Goal: Task Accomplishment & Management: Manage account settings

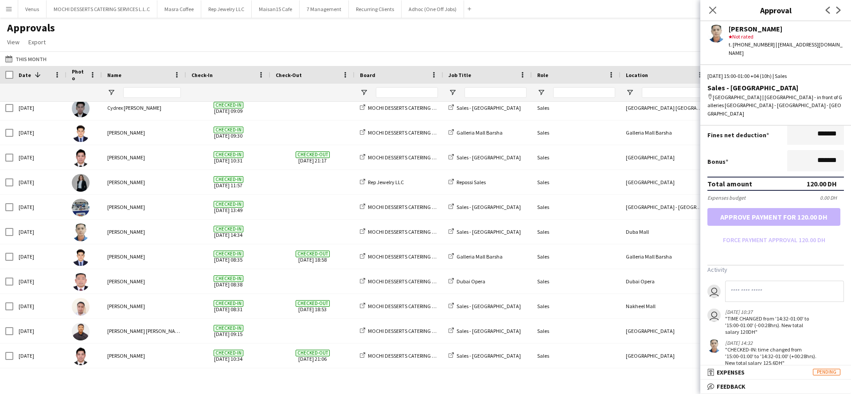
scroll to position [201, 0]
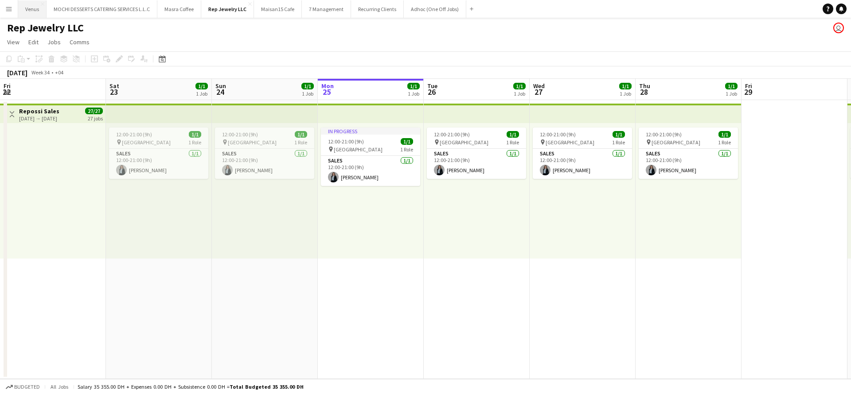
scroll to position [0, 212]
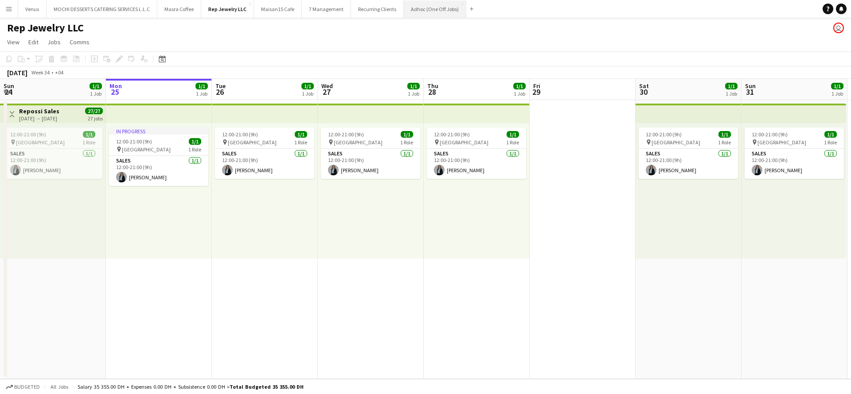
click at [425, 13] on button "Adhoc (One Off Jobs) Close" at bounding box center [435, 8] width 62 height 17
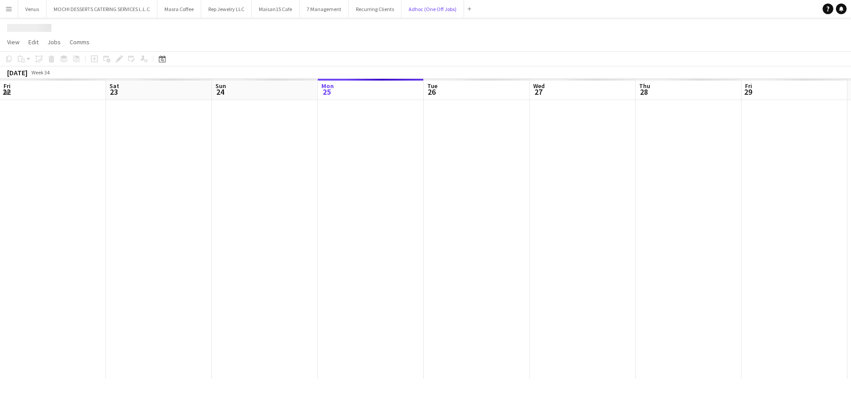
scroll to position [0, 212]
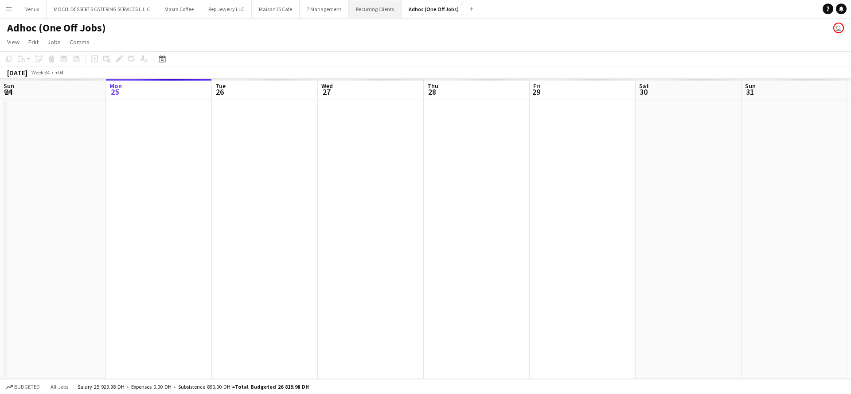
click at [378, 8] on button "Recurring Clients Close" at bounding box center [375, 8] width 53 height 17
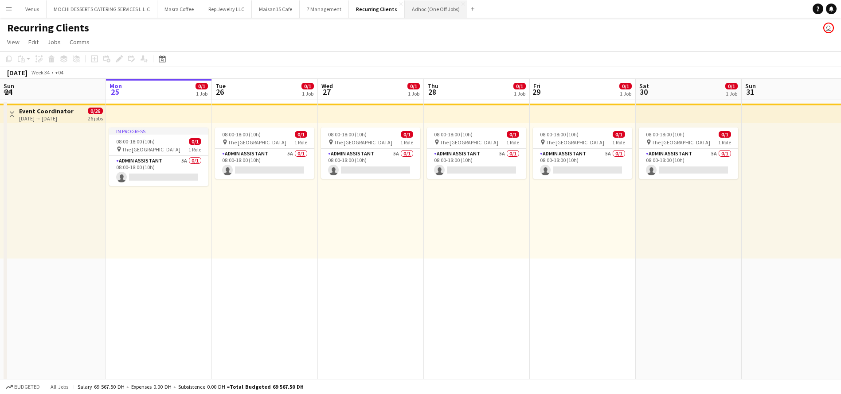
click at [428, 15] on button "Adhoc (One Off Jobs) Close" at bounding box center [436, 8] width 62 height 17
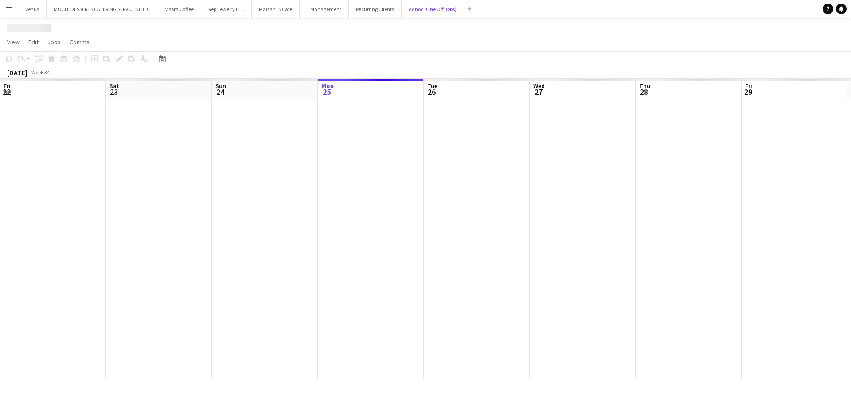
scroll to position [0, 212]
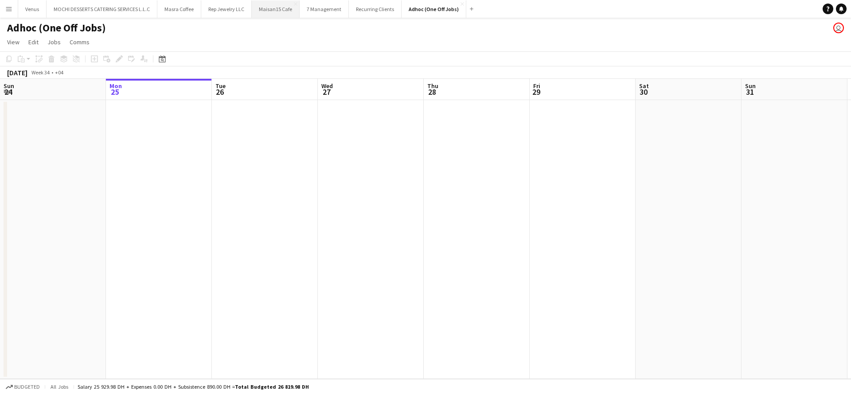
click at [269, 9] on button "Maisan15 Cafe Close" at bounding box center [276, 8] width 48 height 17
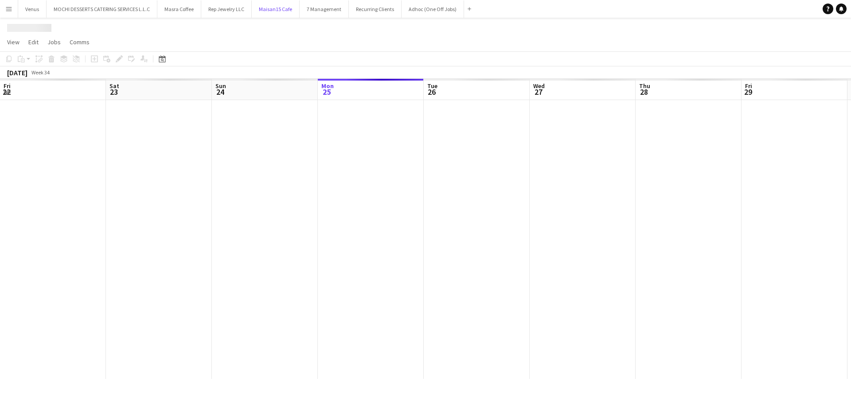
scroll to position [0, 212]
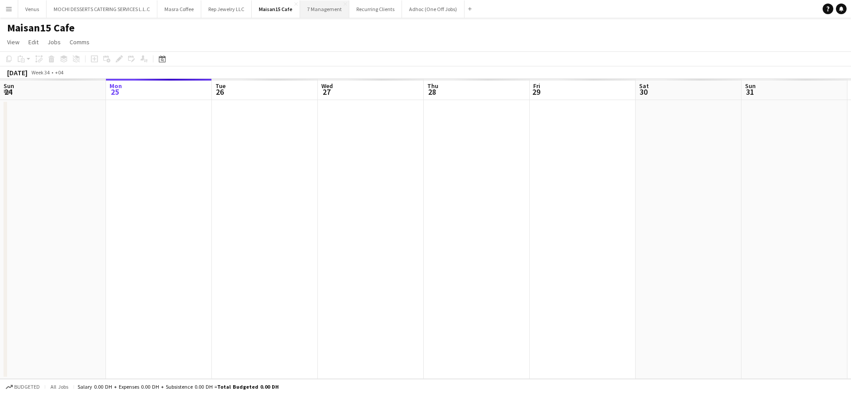
click at [319, 4] on button "7 Management Close" at bounding box center [324, 8] width 49 height 17
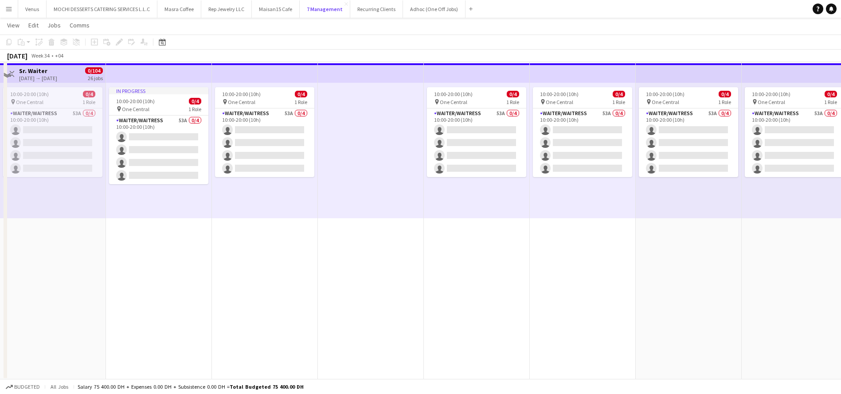
scroll to position [1985, 0]
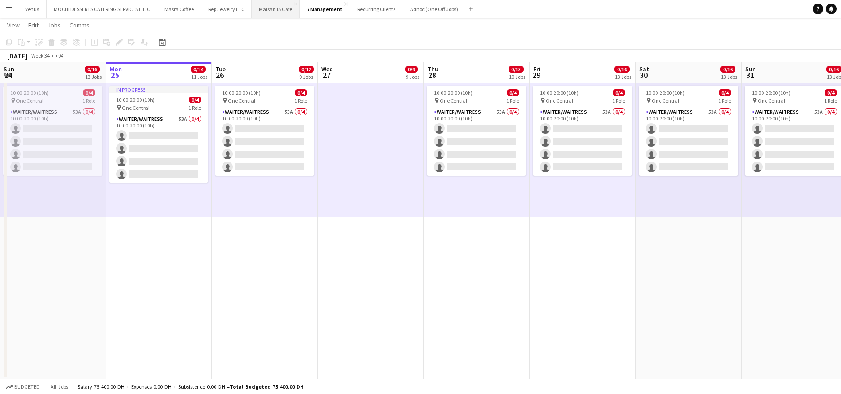
click at [274, 13] on button "Maisan15 Cafe Close" at bounding box center [276, 8] width 48 height 17
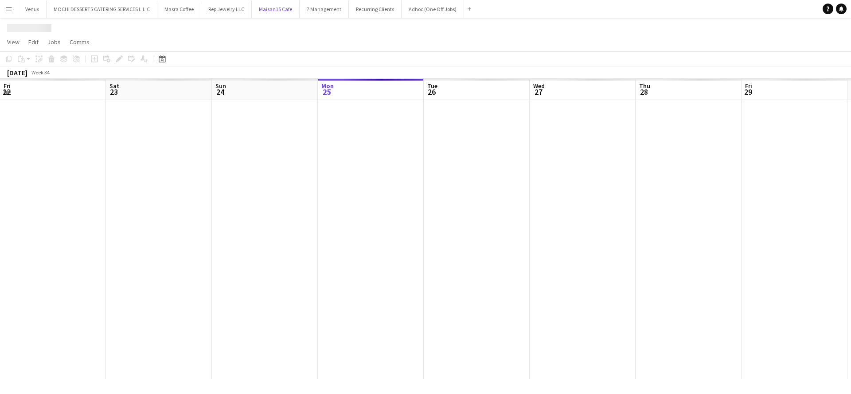
scroll to position [0, 212]
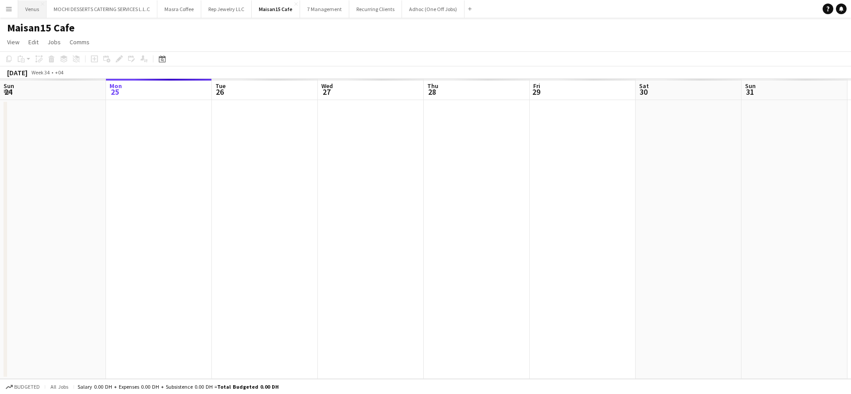
click at [37, 13] on button "Venus Close" at bounding box center [32, 8] width 28 height 17
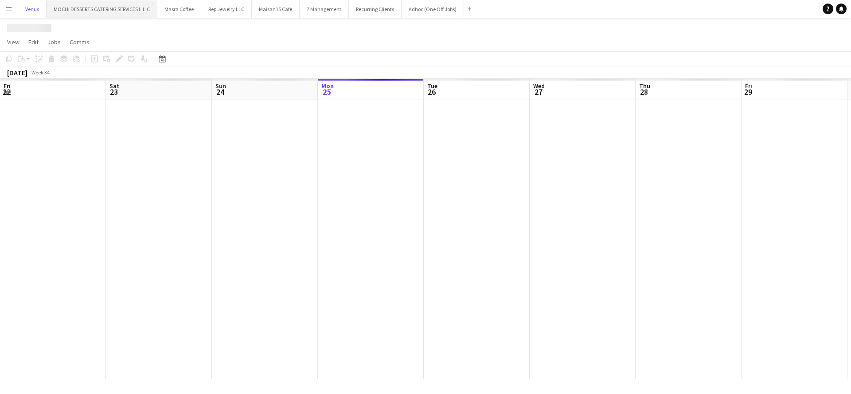
scroll to position [0, 212]
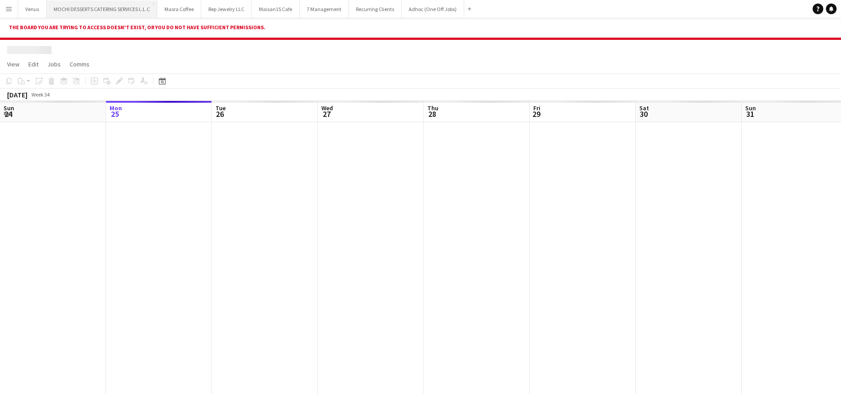
click at [69, 11] on button "MOCHI DESSERTS CATERING SERVICES L.L.C Close" at bounding box center [102, 8] width 111 height 17
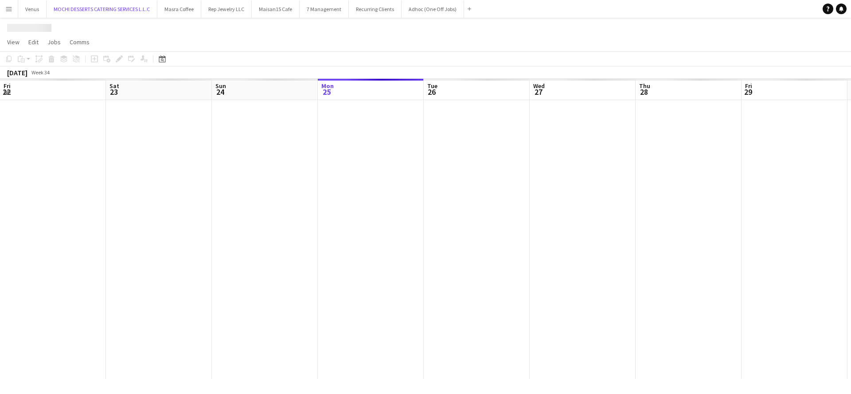
scroll to position [0, 212]
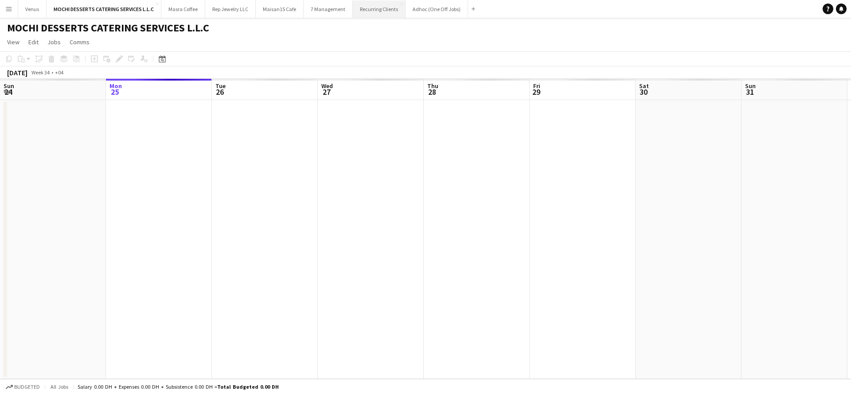
click at [367, 4] on button "Recurring Clients Close" at bounding box center [379, 8] width 53 height 17
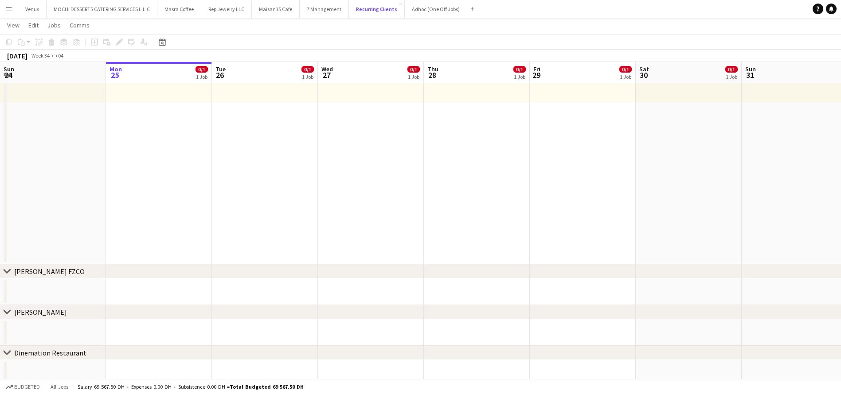
scroll to position [163, 0]
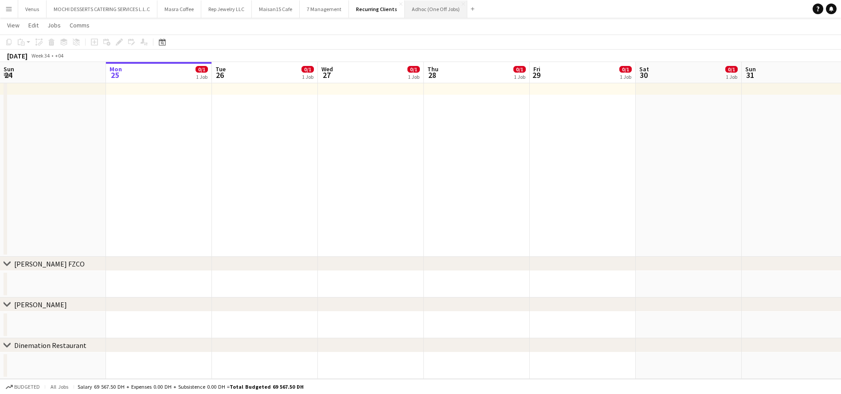
click at [441, 3] on button "Adhoc (One Off Jobs) Close" at bounding box center [436, 8] width 62 height 17
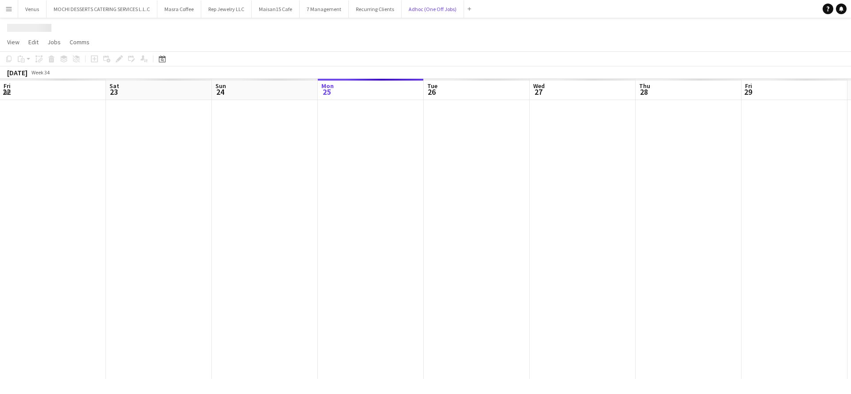
scroll to position [0, 212]
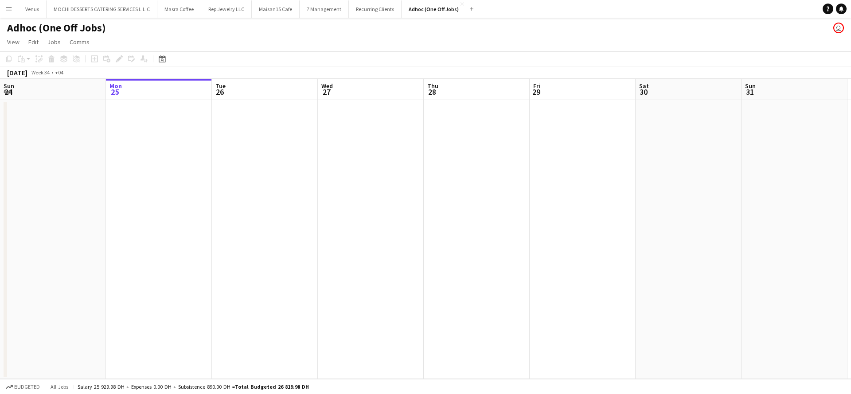
click at [7, 8] on app-icon "Menu" at bounding box center [8, 8] width 7 height 7
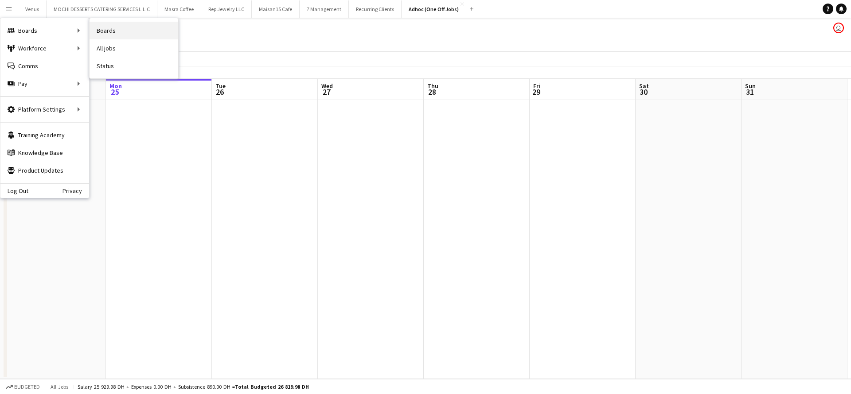
click at [109, 31] on link "Boards" at bounding box center [134, 31] width 89 height 18
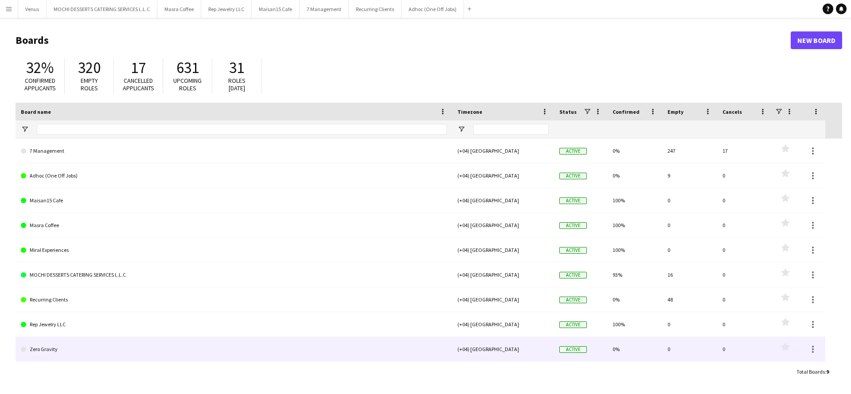
click at [84, 355] on link "Zero Gravity" at bounding box center [234, 349] width 426 height 25
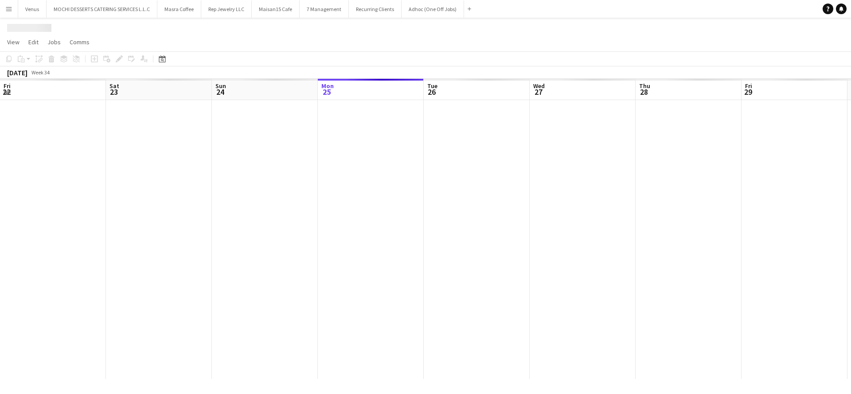
scroll to position [0, 212]
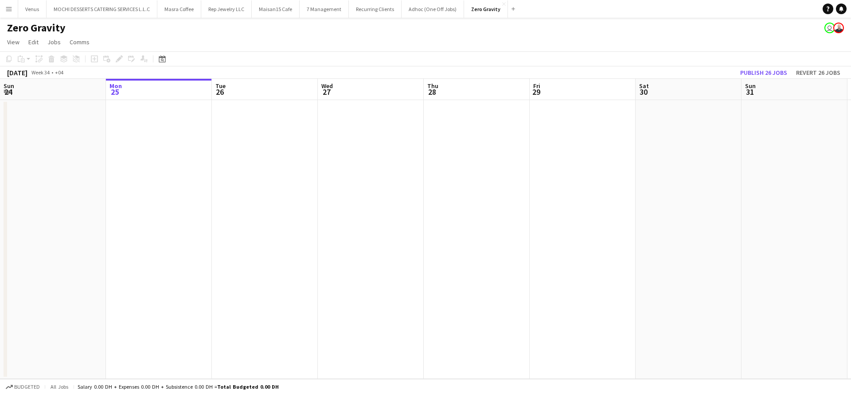
click at [374, 81] on app-board-header-date "Wed 27" at bounding box center [371, 89] width 106 height 21
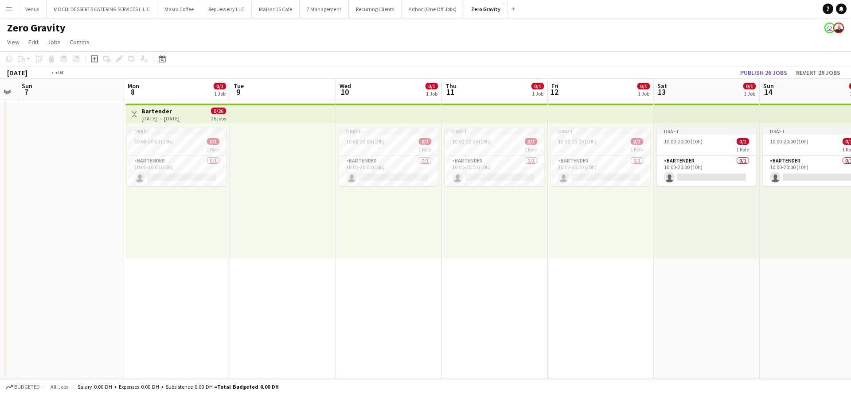
scroll to position [0, 324]
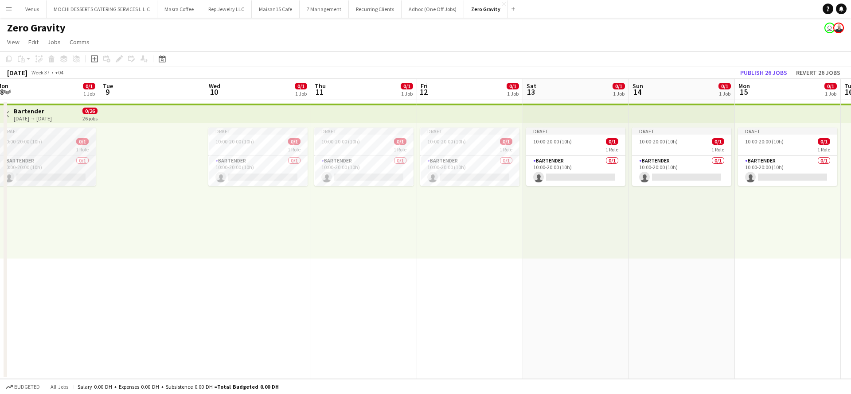
click at [18, 142] on span "10:00-20:00 (10h)" at bounding box center [23, 141] width 39 height 7
click at [117, 61] on icon at bounding box center [117, 61] width 2 height 2
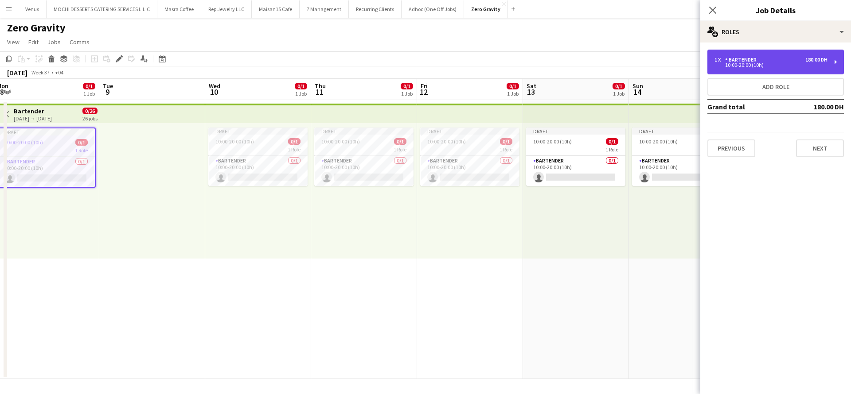
click at [837, 62] on div "1 x Bartender 180.00 DH 10:00-20:00 (10h)" at bounding box center [775, 62] width 136 height 25
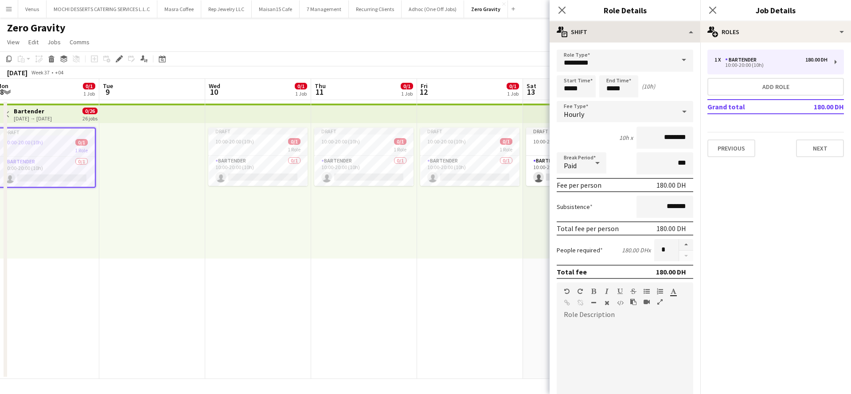
drag, startPoint x: 562, startPoint y: 7, endPoint x: 681, endPoint y: 31, distance: 121.2
click at [563, 7] on icon "Close pop-in" at bounding box center [561, 10] width 7 height 7
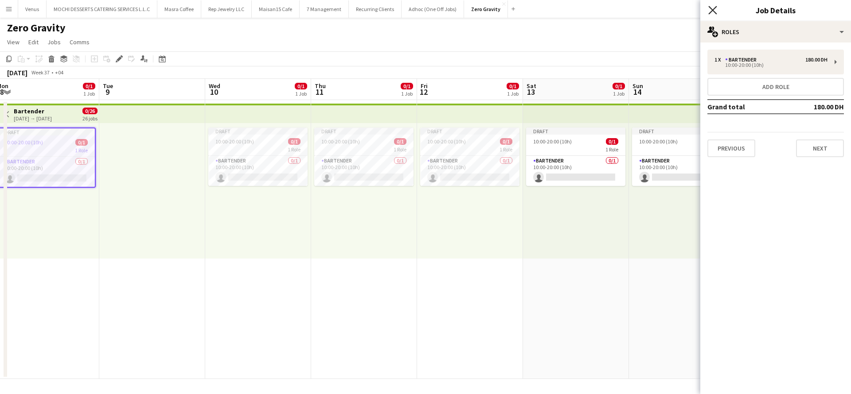
click at [710, 8] on icon at bounding box center [712, 10] width 8 height 8
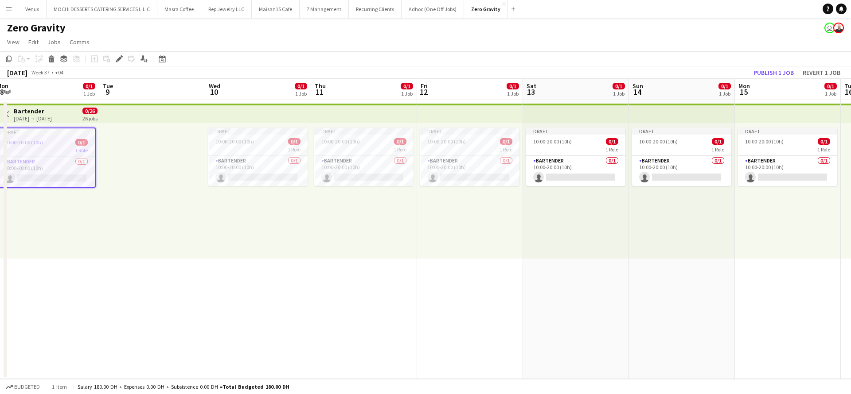
click at [463, 343] on app-date-cell "Draft 10:00-20:00 (10h) 0/1 1 Role Bartender 0/1 10:00-20:00 (10h) single-neutr…" at bounding box center [470, 239] width 106 height 279
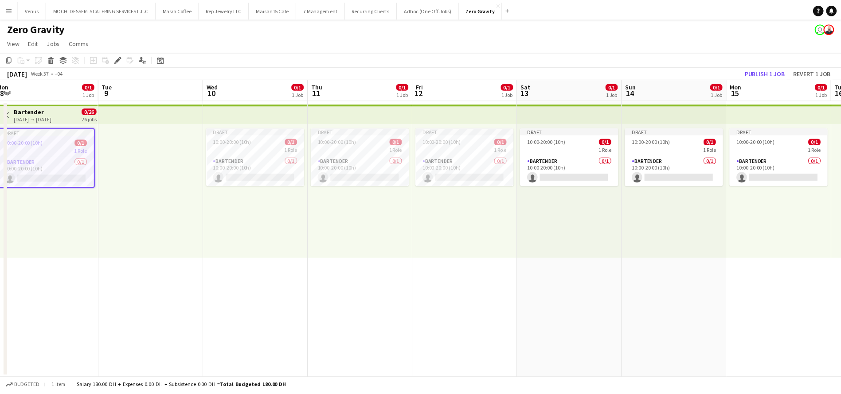
scroll to position [0, 323]
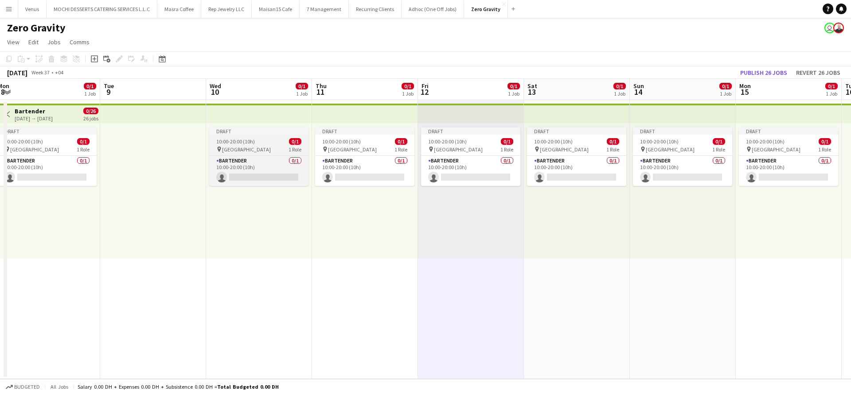
click at [233, 142] on span "10:00-20:00 (10h)" at bounding box center [235, 141] width 39 height 7
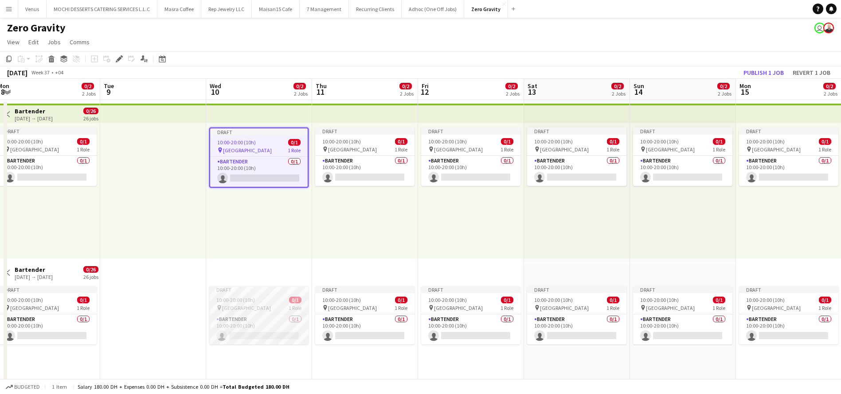
click at [246, 291] on div "Draft" at bounding box center [258, 289] width 99 height 7
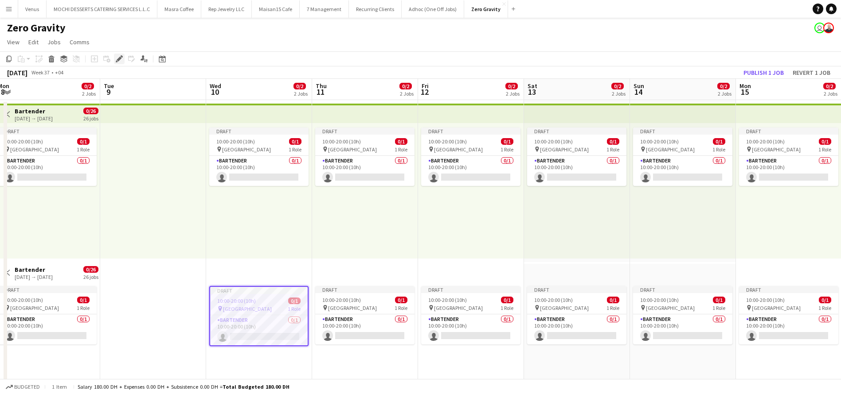
click at [116, 63] on div "Edit" at bounding box center [119, 59] width 11 height 11
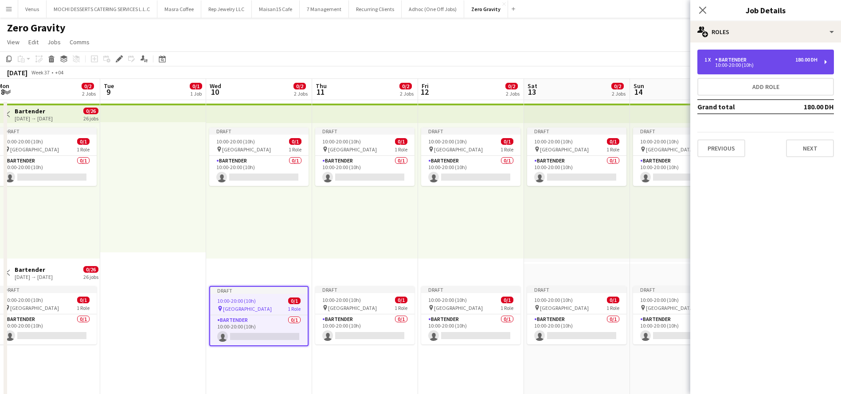
click at [821, 61] on div "1 x Bartender 180.00 DH 10:00-20:00 (10h)" at bounding box center [765, 62] width 136 height 25
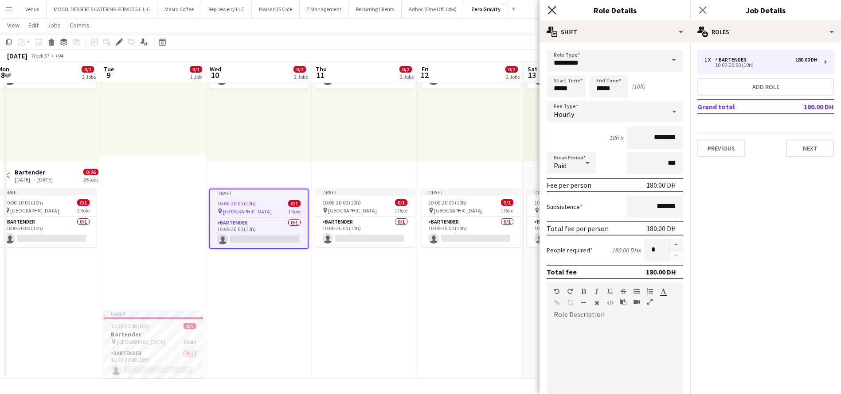
scroll to position [41, 0]
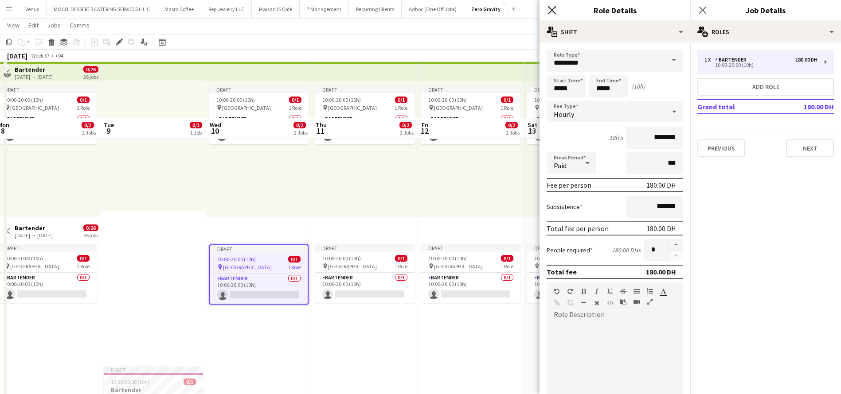
click at [550, 7] on icon "Close pop-in" at bounding box center [551, 10] width 8 height 8
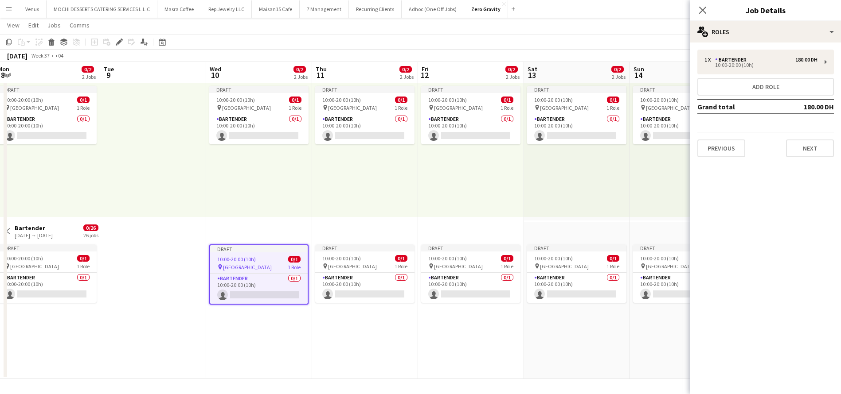
click at [708, 15] on div "Close pop-in" at bounding box center [702, 10] width 25 height 20
click at [257, 106] on div "pin Dubai Marina 1 Role" at bounding box center [258, 107] width 99 height 7
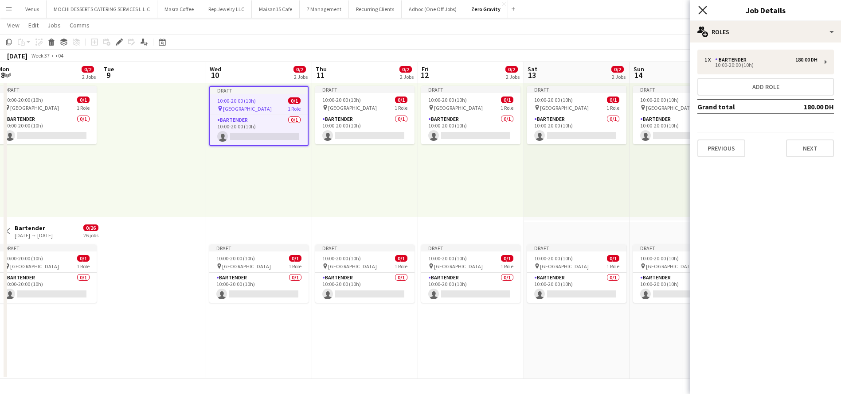
click at [702, 10] on icon at bounding box center [702, 10] width 8 height 8
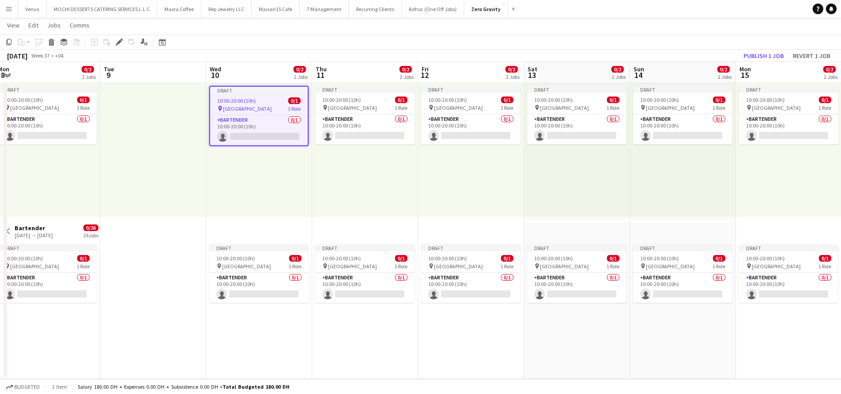
scroll to position [0, 323]
click at [735, 194] on div "Draft 10:00-20:00 (10h) 0/1 pin Dubai Marina 1 Role Bartender 0/1 10:00-20:00 (…" at bounding box center [683, 150] width 106 height 136
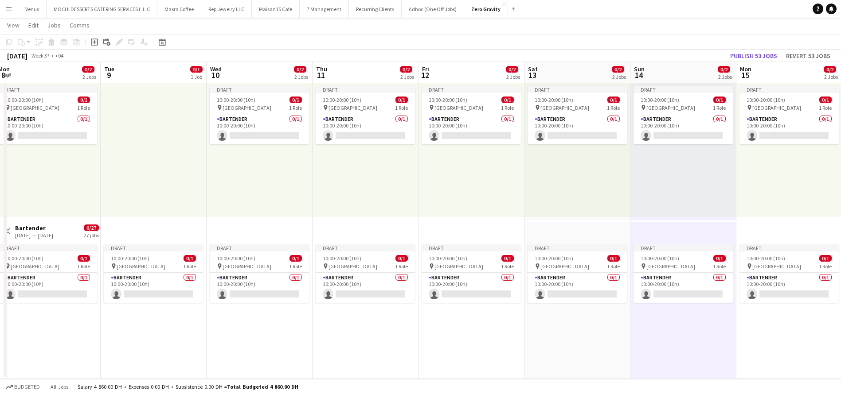
click at [437, 338] on div "Draft 10:00-20:00 (10h) 0/1 pin Dubai Marina 1 Role Bartender 0/1 10:00-20:00 (…" at bounding box center [471, 308] width 106 height 136
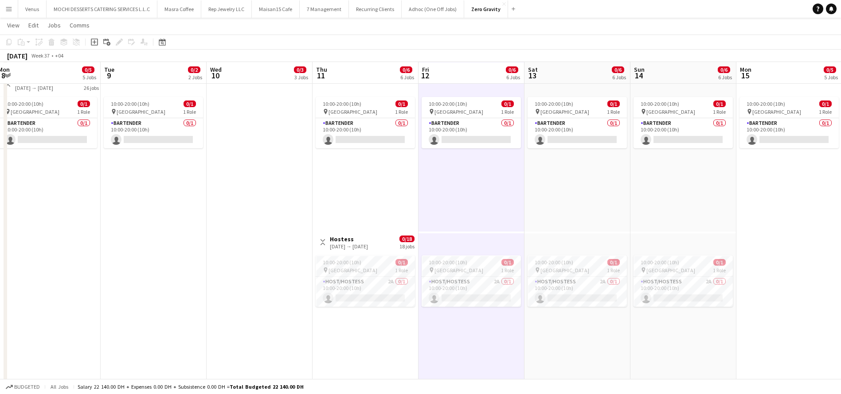
scroll to position [665, 0]
click at [369, 282] on app-card-role "Host/Hostess 2A 0/1 10:00-20:00 (10h) single-neutral-actions" at bounding box center [364, 291] width 99 height 30
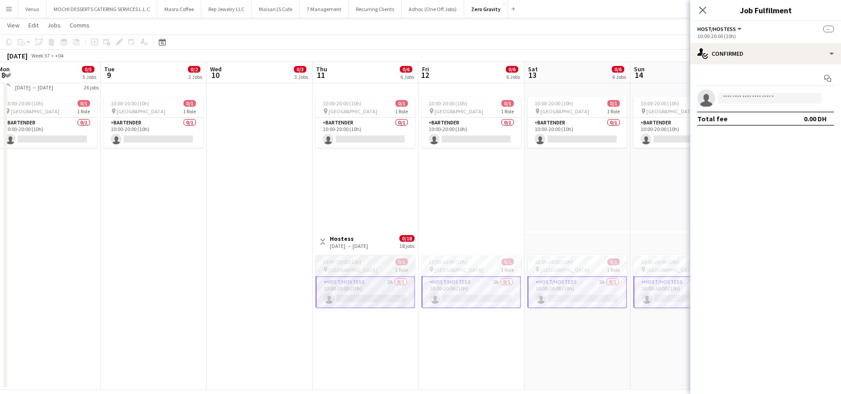
drag, startPoint x: 370, startPoint y: 252, endPoint x: 370, endPoint y: 257, distance: 4.9
click at [370, 251] on div "10:00-20:00 (10h) 0/1 pin Dubai Marina 1 Role Host/Hostess 2A 0/1 10:00-20:00 (…" at bounding box center [366, 319] width 104 height 136
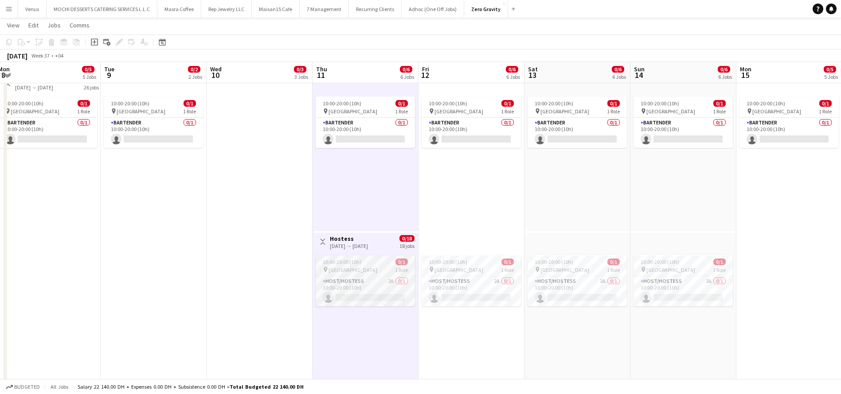
scroll to position [0, 322]
click at [359, 260] on span "10:00-20:00 (10h)" at bounding box center [342, 262] width 39 height 7
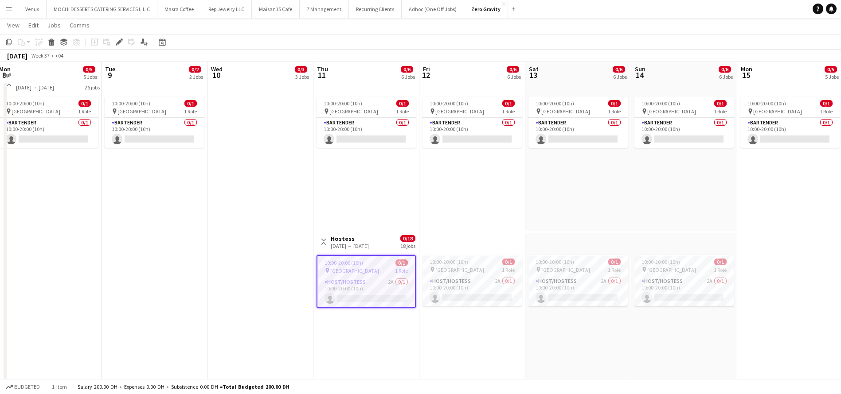
drag, startPoint x: 120, startPoint y: 39, endPoint x: 176, endPoint y: 67, distance: 63.0
click at [121, 39] on icon "Edit" at bounding box center [119, 42] width 7 height 7
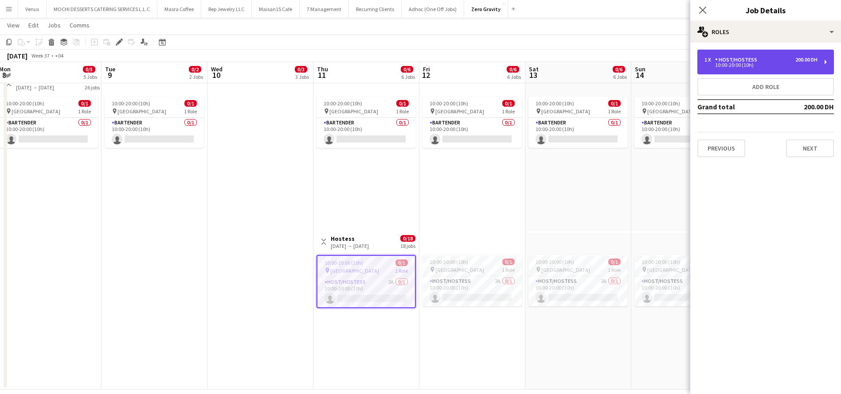
click at [828, 63] on div "1 x Host/Hostess 200.00 DH 10:00-20:00 (10h)" at bounding box center [765, 62] width 136 height 25
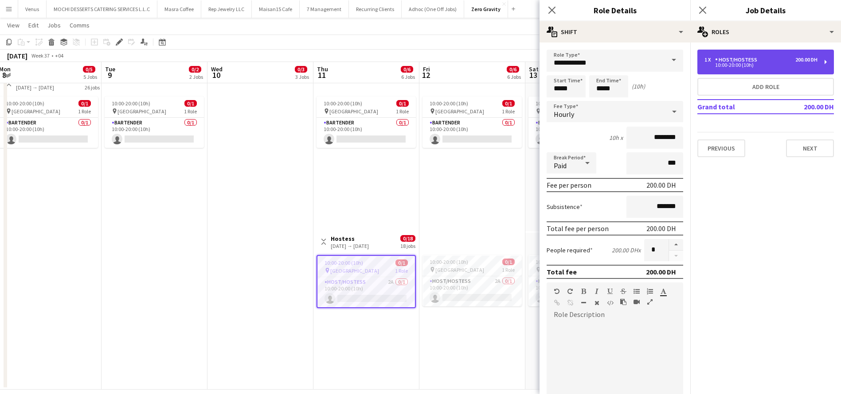
click at [823, 59] on div "1 x Host/Hostess 200.00 DH 10:00-20:00 (10h)" at bounding box center [765, 62] width 136 height 25
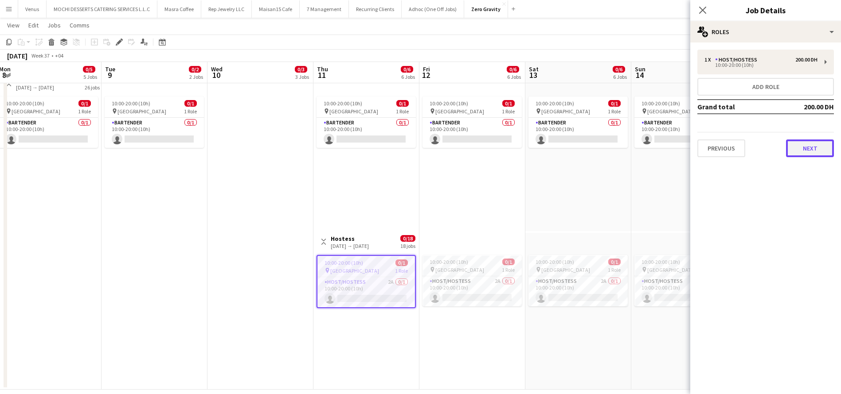
click at [817, 147] on button "Next" at bounding box center [810, 149] width 48 height 18
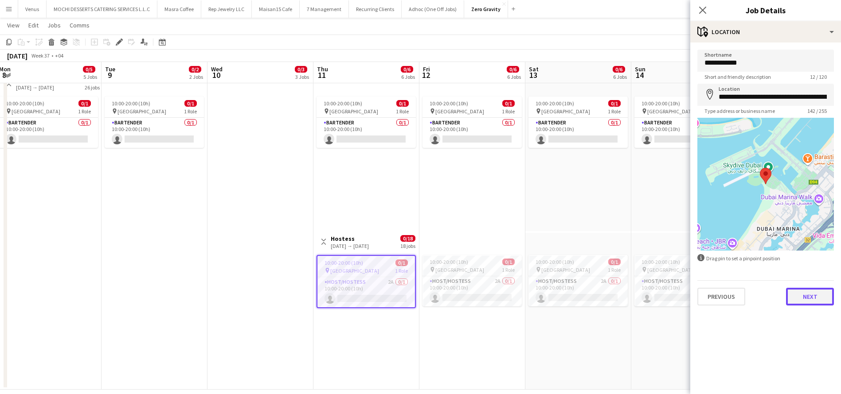
click at [816, 300] on button "Next" at bounding box center [810, 297] width 48 height 18
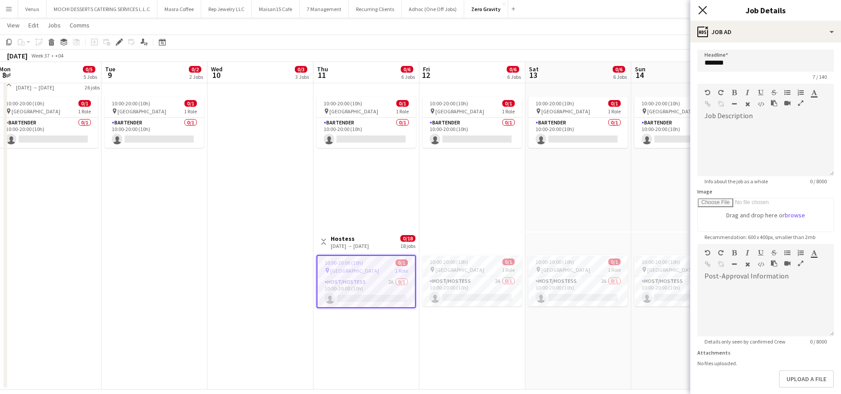
click at [704, 13] on icon "Close pop-in" at bounding box center [702, 10] width 8 height 8
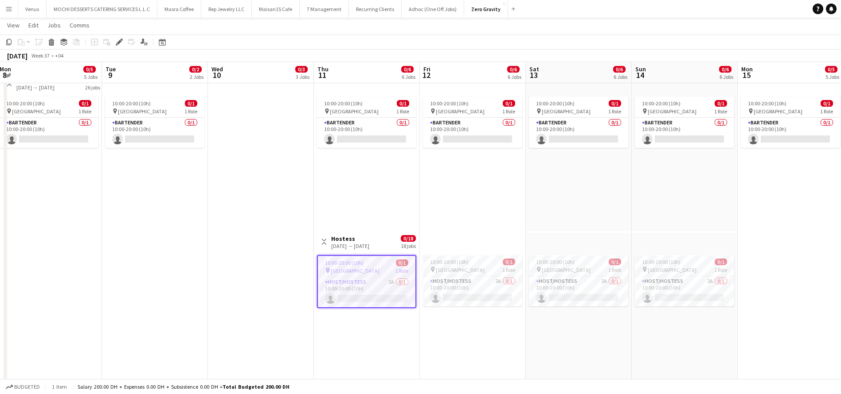
click at [361, 267] on div "pin Dubai Marina 1 Role" at bounding box center [366, 270] width 97 height 7
click at [366, 257] on app-job-card "10:00-20:00 (10h) 0/1 pin Dubai Marina 1 Role Host/Hostess 2A 0/1 10:00-20:00 (…" at bounding box center [366, 280] width 99 height 51
click at [119, 43] on icon at bounding box center [119, 42] width 5 height 5
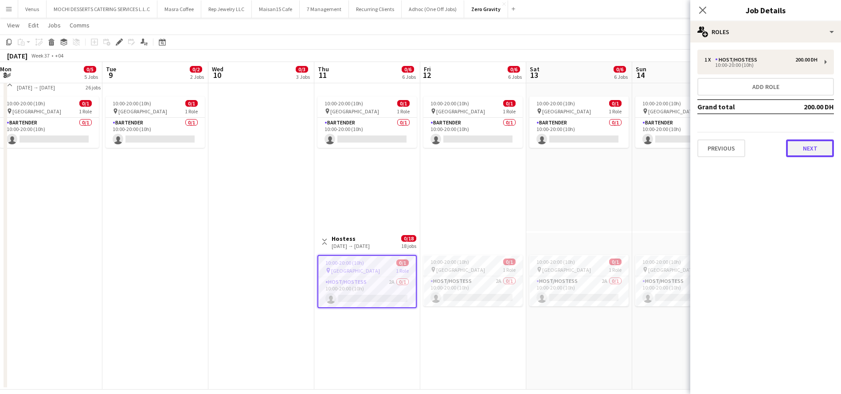
click at [823, 152] on button "Next" at bounding box center [810, 149] width 48 height 18
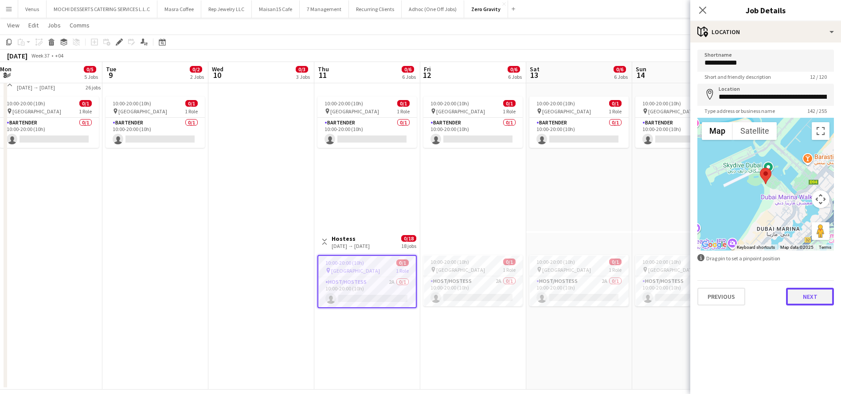
click at [807, 300] on button "Next" at bounding box center [810, 297] width 48 height 18
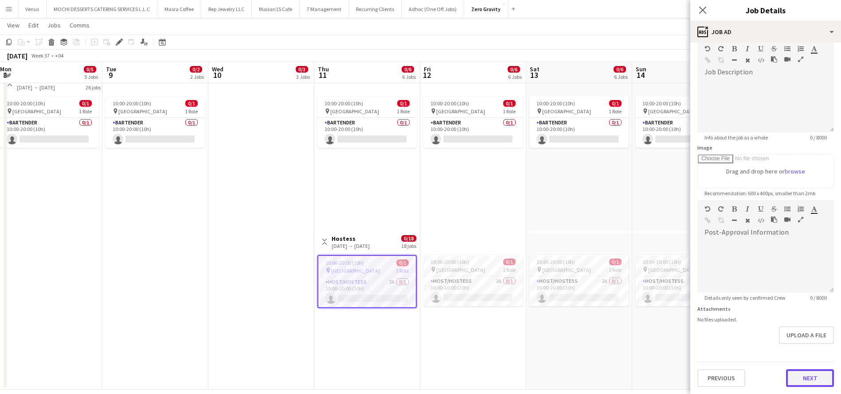
scroll to position [65, 0]
click at [797, 364] on div "Previous Next" at bounding box center [765, 374] width 136 height 25
click at [795, 371] on button "Next" at bounding box center [810, 379] width 48 height 18
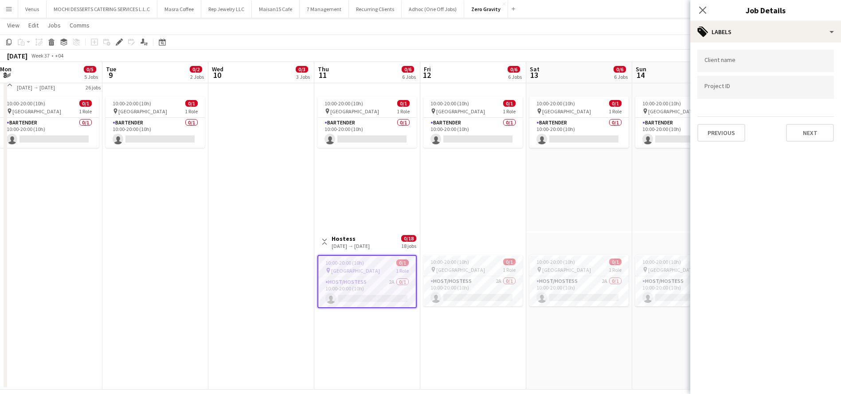
scroll to position [0, 0]
click at [812, 139] on button "Next" at bounding box center [810, 133] width 48 height 18
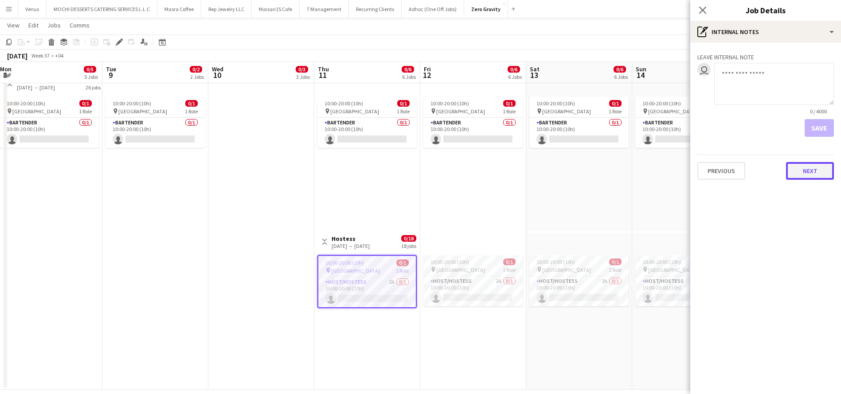
click at [825, 170] on button "Next" at bounding box center [810, 171] width 48 height 18
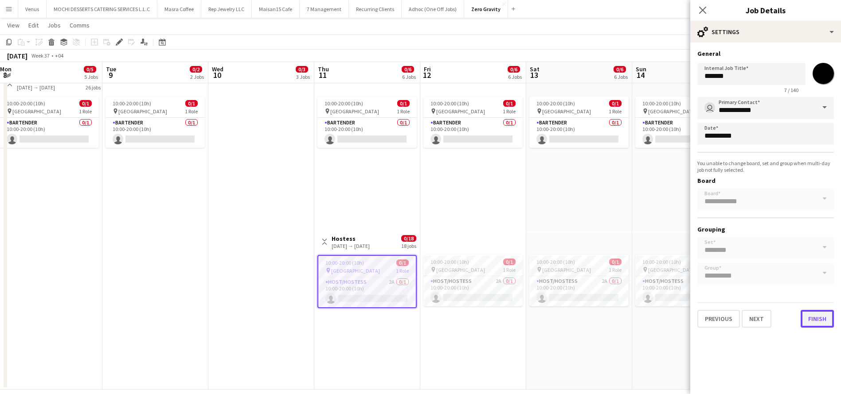
click at [816, 318] on button "Finish" at bounding box center [816, 319] width 33 height 18
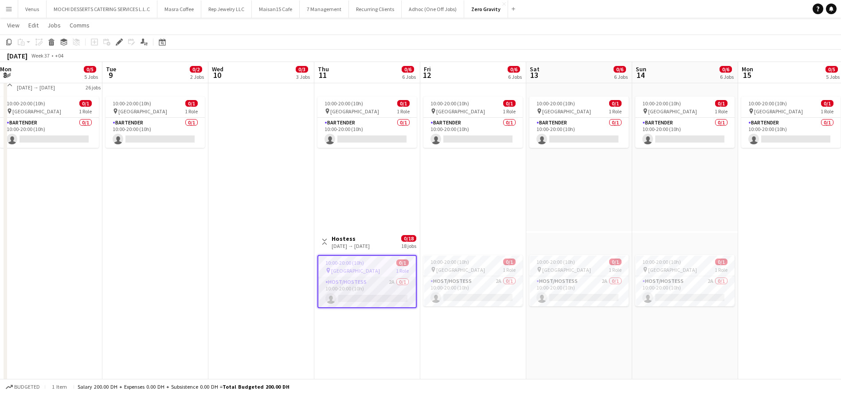
scroll to position [0, 321]
click at [348, 283] on app-card-role "Host/Hostess 2A 0/1 10:00-20:00 (10h) single-neutral-actions" at bounding box center [367, 292] width 97 height 30
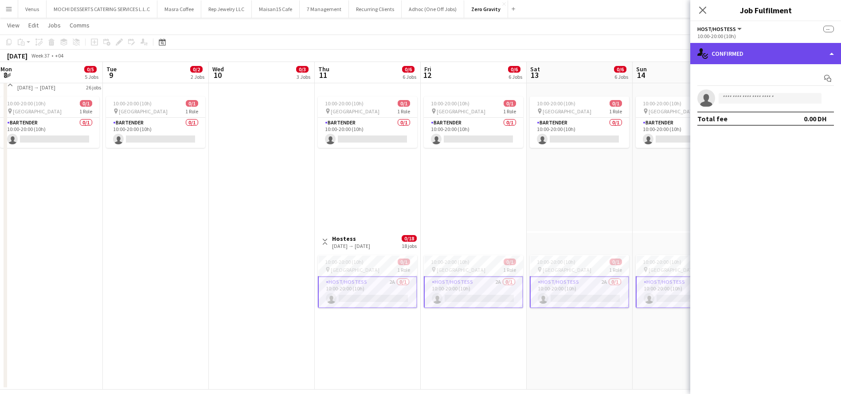
click at [832, 54] on div "single-neutral-actions-check-2 Confirmed" at bounding box center [765, 53] width 151 height 21
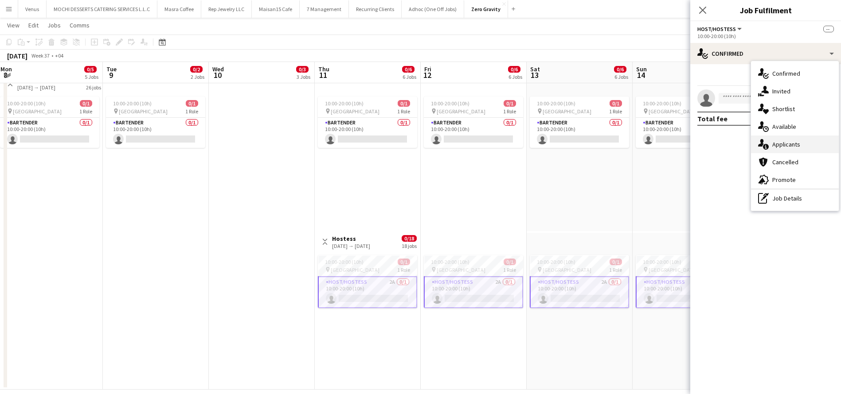
click at [796, 141] on div "single-neutral-actions-information Applicants" at bounding box center [795, 145] width 88 height 18
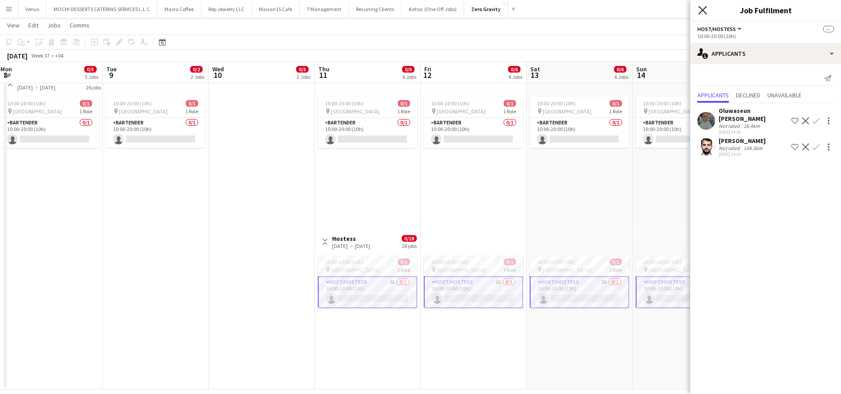
click at [698, 11] on icon "Close pop-in" at bounding box center [702, 10] width 8 height 8
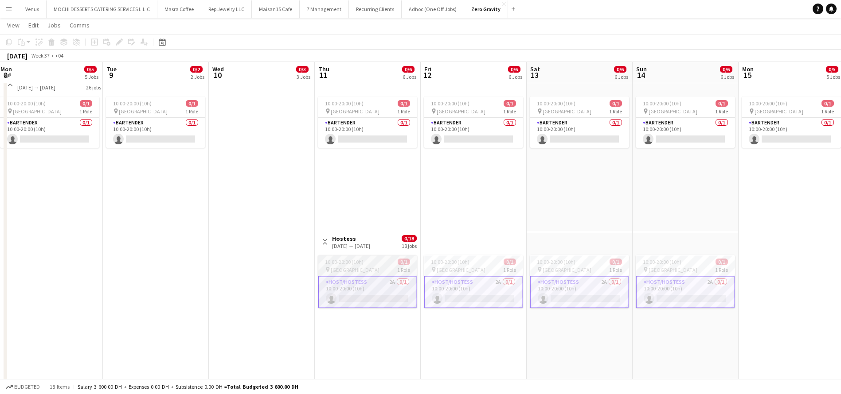
click at [367, 268] on div "pin Dubai Marina 1 Role" at bounding box center [367, 269] width 99 height 7
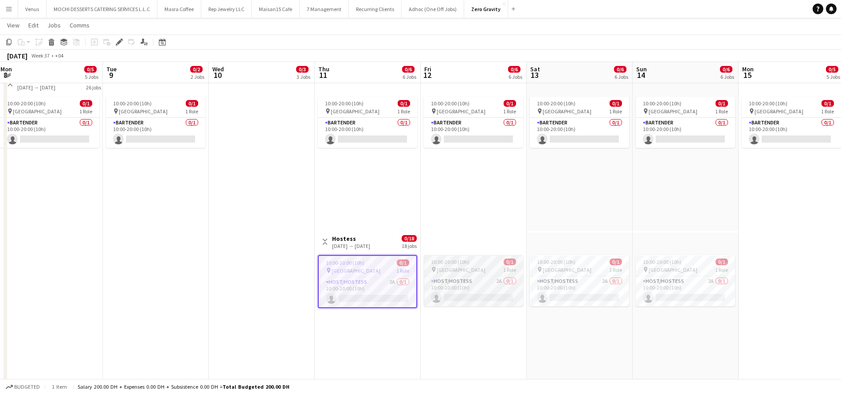
click at [462, 265] on app-job-card "10:00-20:00 (10h) 0/1 pin Dubai Marina 1 Role Host/Hostess 2A 0/1 10:00-20:00 (…" at bounding box center [473, 280] width 99 height 51
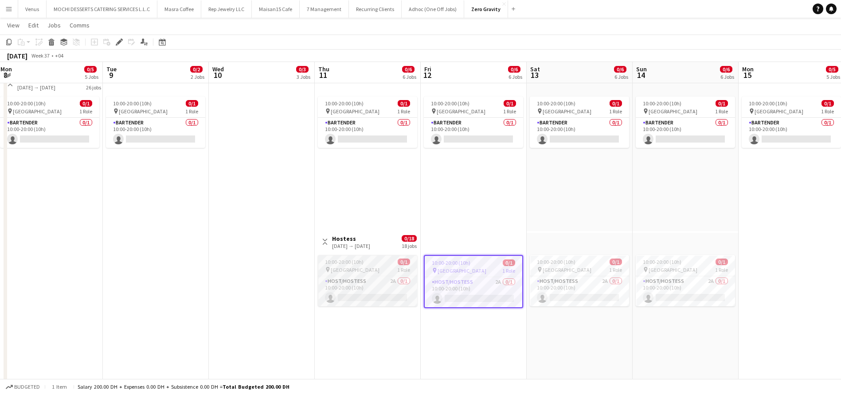
click at [370, 271] on div "pin Dubai Marina 1 Role" at bounding box center [367, 269] width 99 height 7
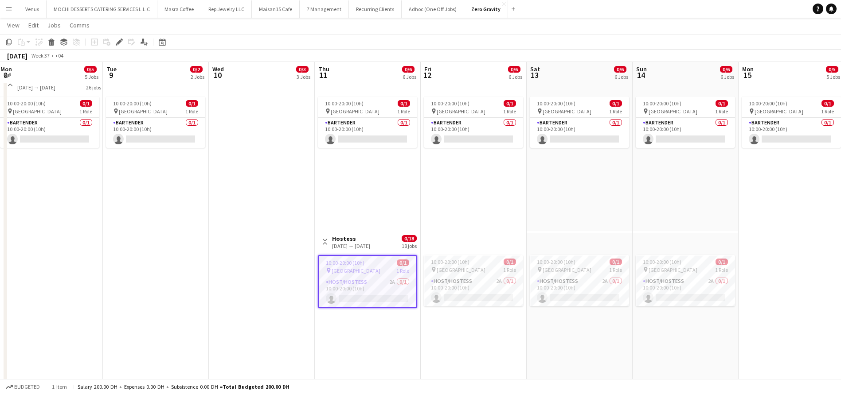
click at [370, 271] on div "pin Dubai Marina 1 Role" at bounding box center [367, 270] width 97 height 7
drag, startPoint x: 370, startPoint y: 271, endPoint x: 334, endPoint y: 247, distance: 43.5
click at [371, 272] on div "pin Dubai Marina 1 Role" at bounding box center [367, 269] width 99 height 7
click at [118, 43] on icon at bounding box center [119, 42] width 5 height 5
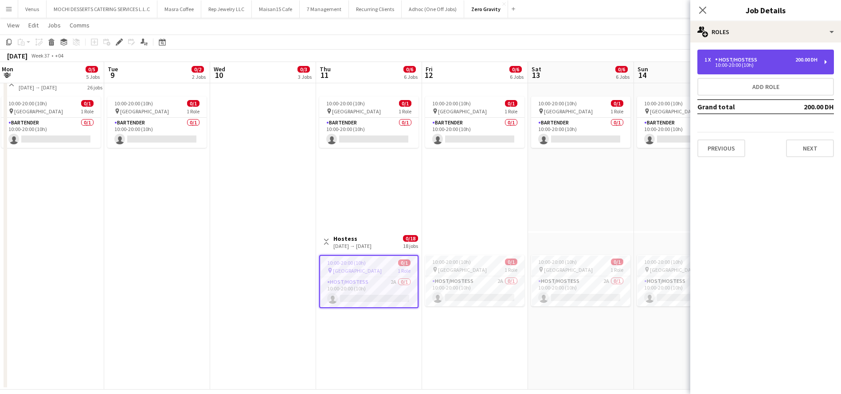
click at [829, 60] on div "1 x Host/Hostess 200.00 DH 10:00-20:00 (10h)" at bounding box center [765, 62] width 136 height 25
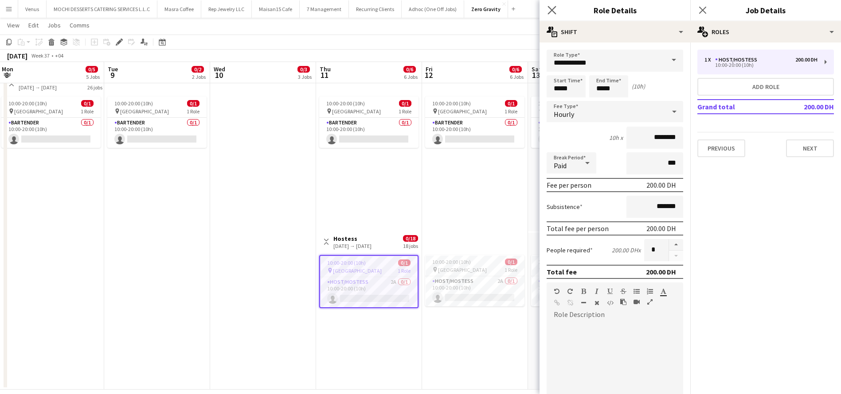
click at [551, 5] on app-icon "Close pop-in" at bounding box center [551, 10] width 13 height 13
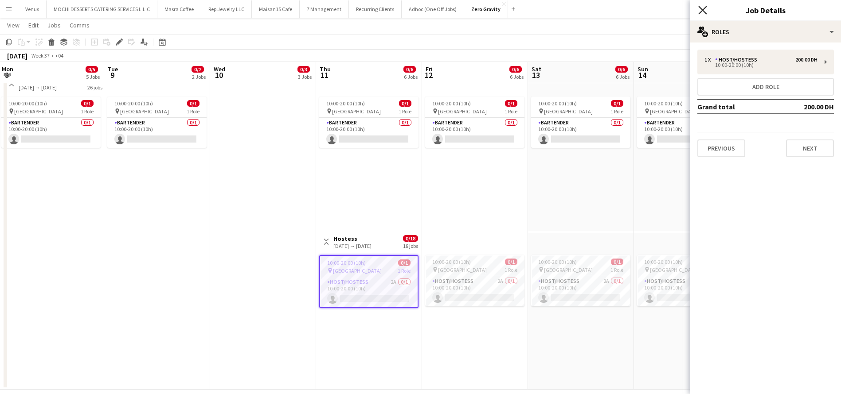
click at [702, 9] on icon at bounding box center [702, 10] width 8 height 8
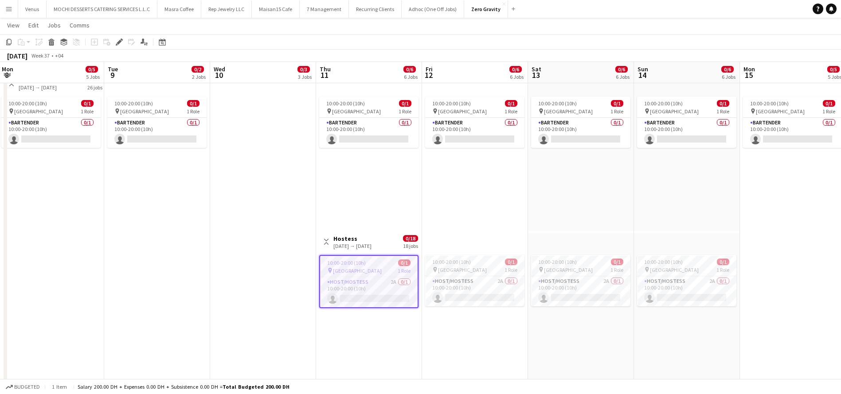
click at [371, 248] on div "11-09-2025 → 10-10-2025" at bounding box center [352, 246] width 38 height 7
click at [392, 268] on div "pin Dubai Marina 1 Role" at bounding box center [368, 269] width 99 height 7
click at [117, 39] on icon "Edit" at bounding box center [119, 42] width 7 height 7
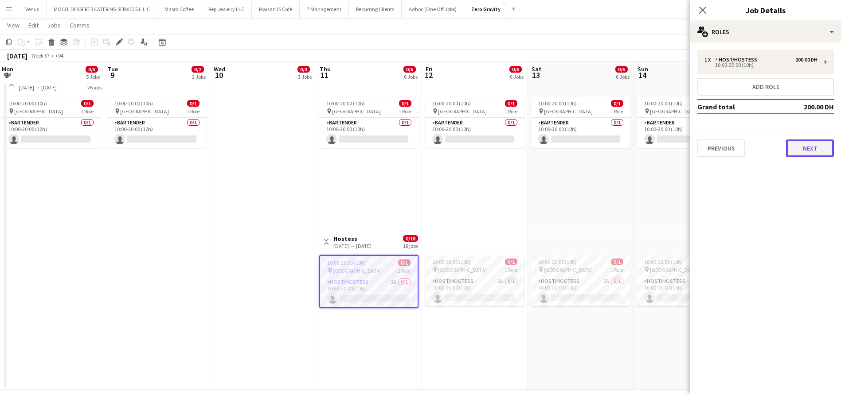
click at [813, 147] on button "Next" at bounding box center [810, 149] width 48 height 18
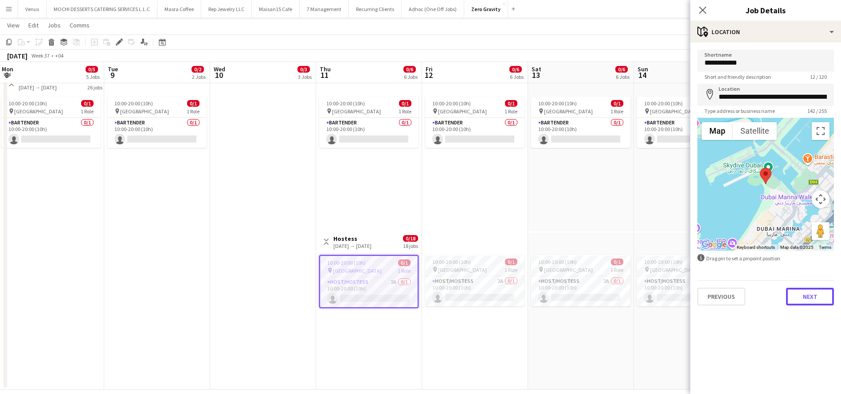
click at [821, 301] on button "Next" at bounding box center [810, 297] width 48 height 18
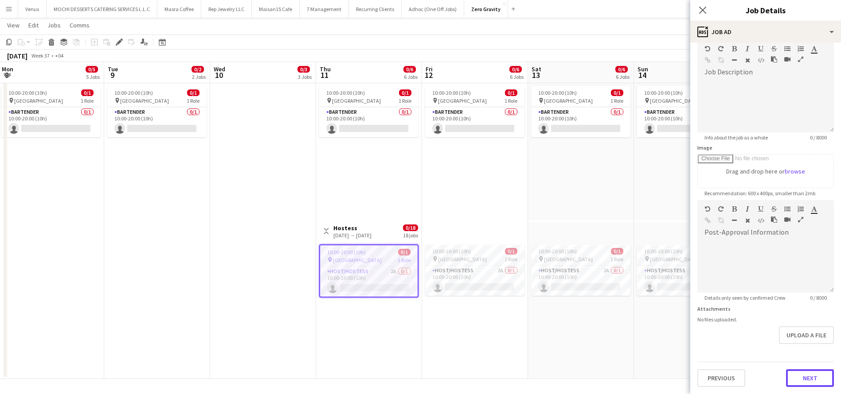
scroll to position [65, 0]
click at [802, 364] on div "Previous Next" at bounding box center [765, 374] width 136 height 25
click at [802, 376] on button "Next" at bounding box center [810, 379] width 48 height 18
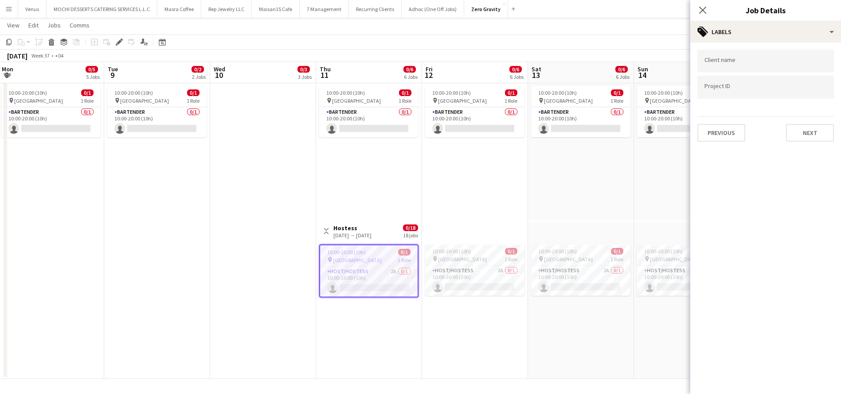
scroll to position [0, 0]
click at [810, 136] on button "Next" at bounding box center [810, 133] width 48 height 18
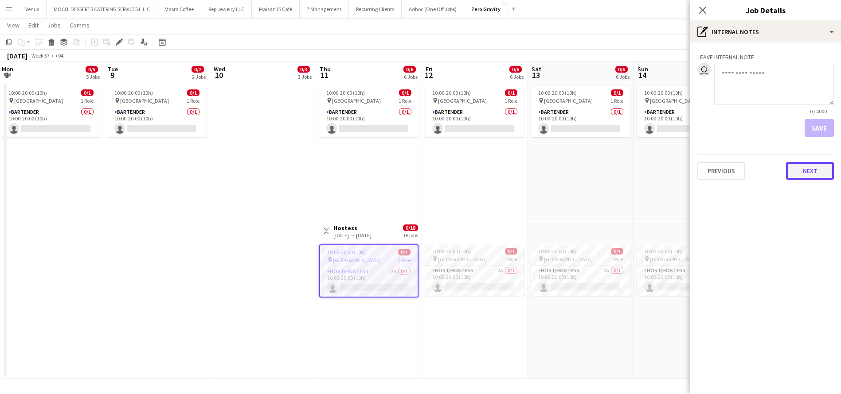
click at [803, 177] on button "Next" at bounding box center [810, 171] width 48 height 18
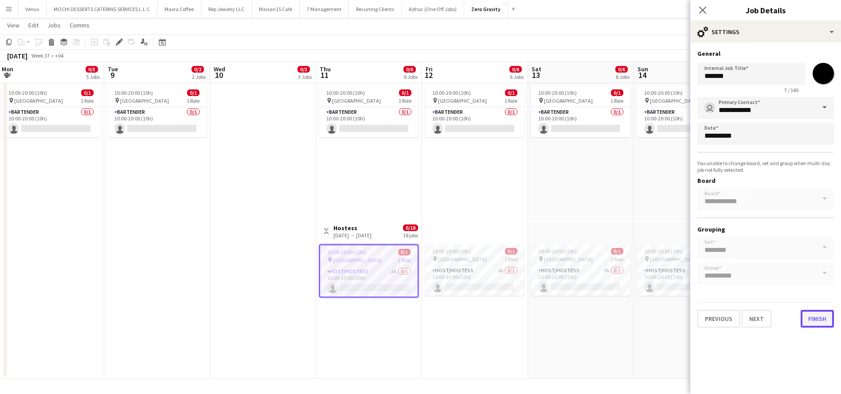
click at [816, 315] on button "Finish" at bounding box center [816, 319] width 33 height 18
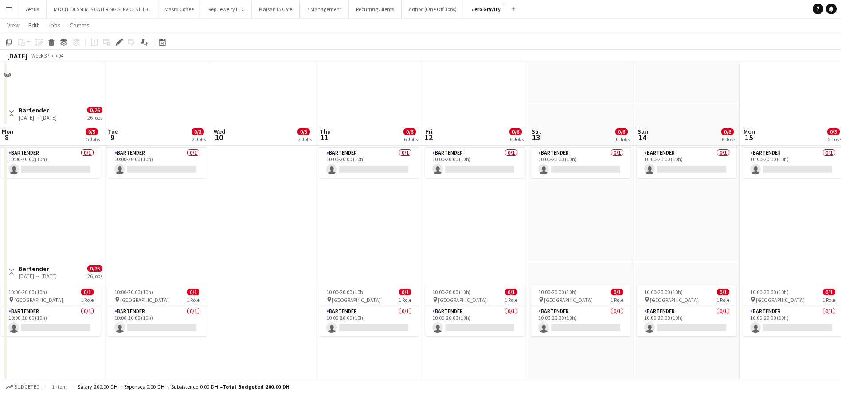
scroll to position [675, 0]
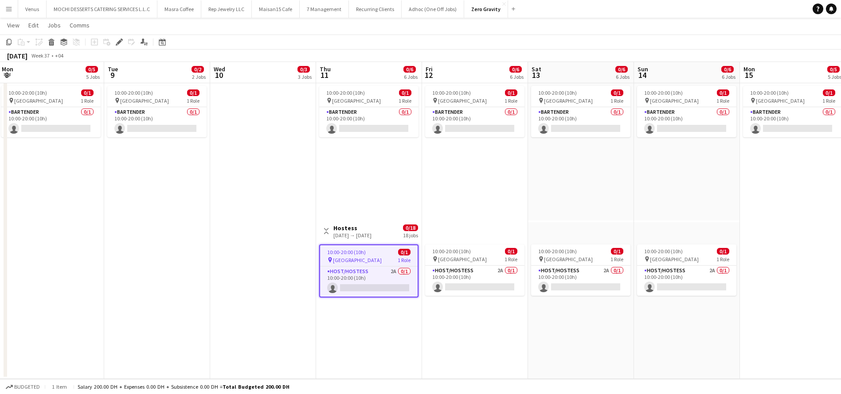
click at [362, 67] on app-board-header-date "Thu 11 0/6 6 Jobs" at bounding box center [369, 72] width 106 height 21
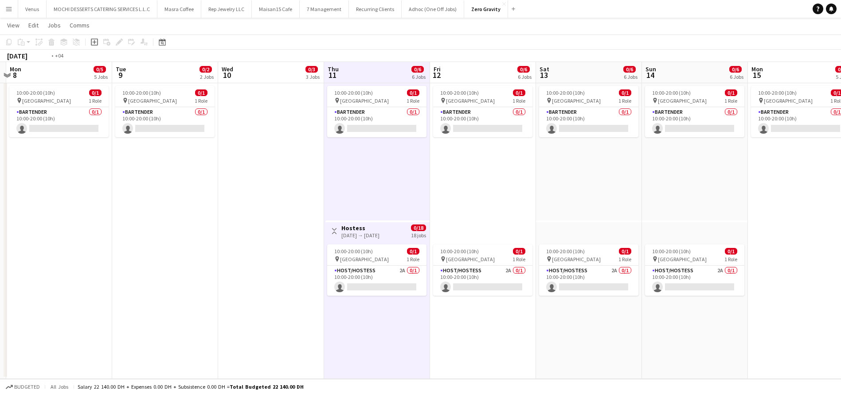
scroll to position [0, 319]
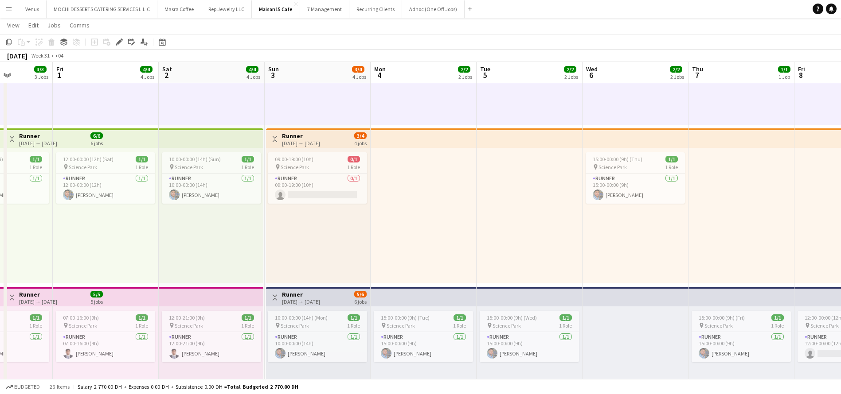
scroll to position [0, 226]
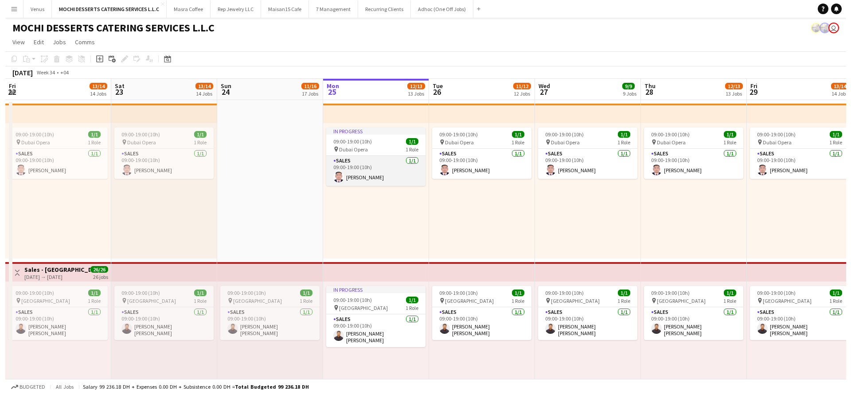
scroll to position [0, 212]
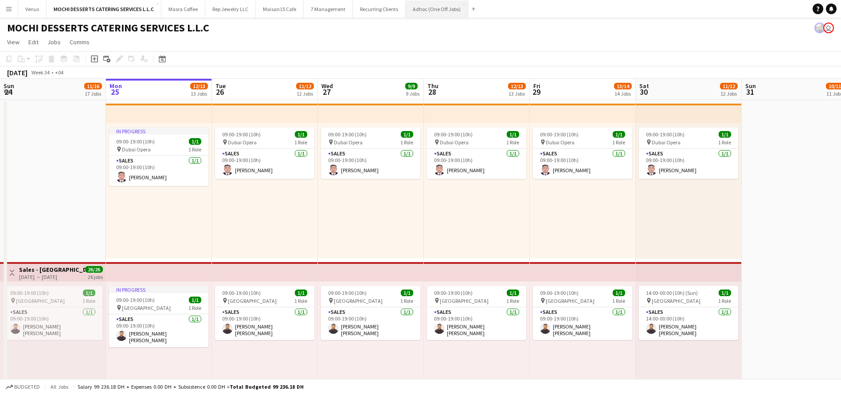
click at [426, 6] on button "Adhoc (One Off Jobs) Close" at bounding box center [436, 8] width 62 height 17
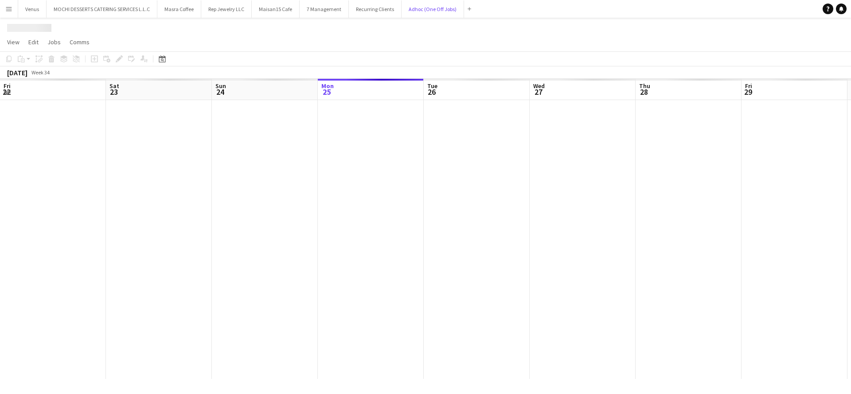
scroll to position [0, 212]
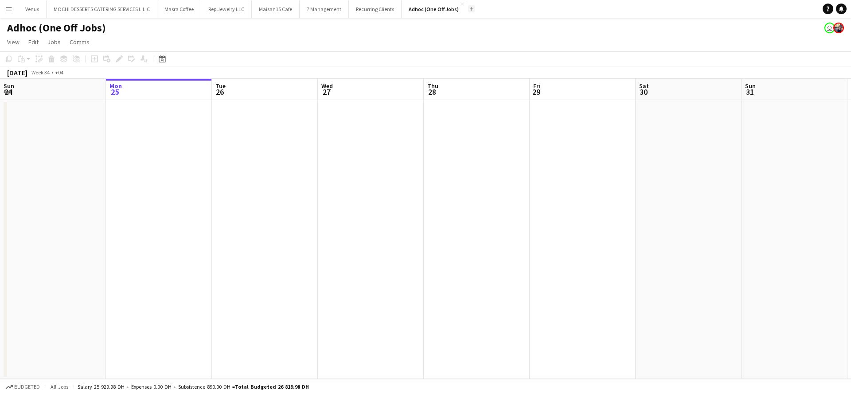
click at [468, 12] on button "Add" at bounding box center [471, 8] width 7 height 7
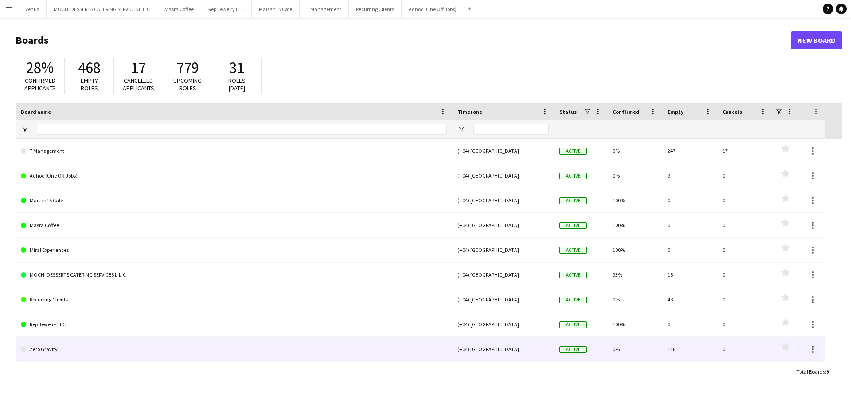
click at [54, 353] on link "Zero Gravity" at bounding box center [234, 349] width 426 height 25
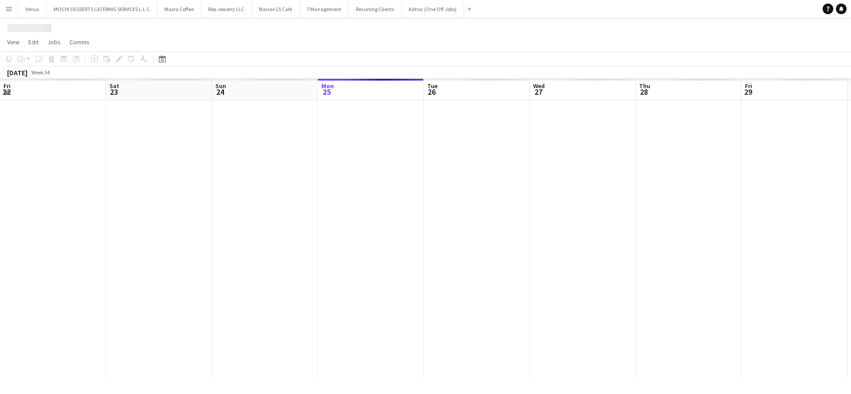
scroll to position [0, 212]
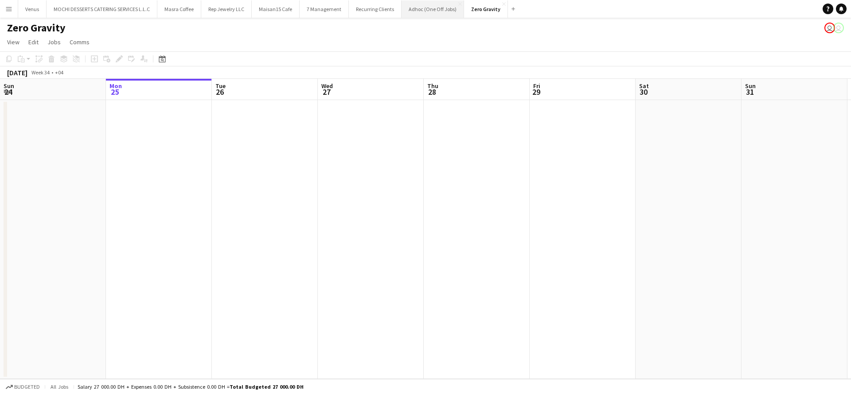
click at [418, 10] on button "Adhoc (One Off Jobs) Close" at bounding box center [432, 8] width 62 height 17
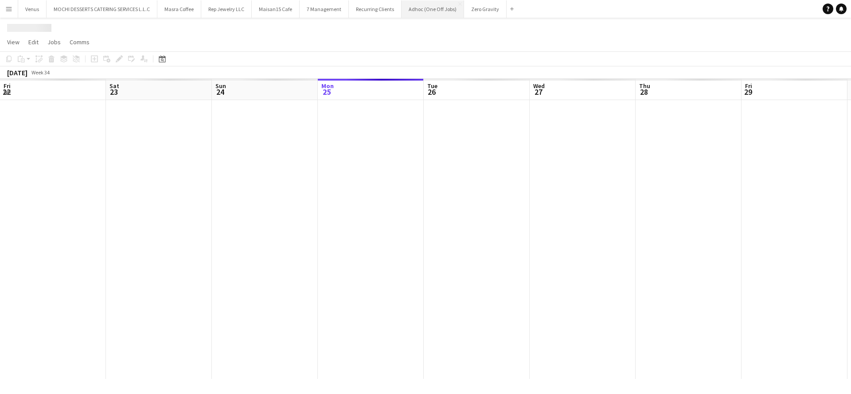
scroll to position [0, 212]
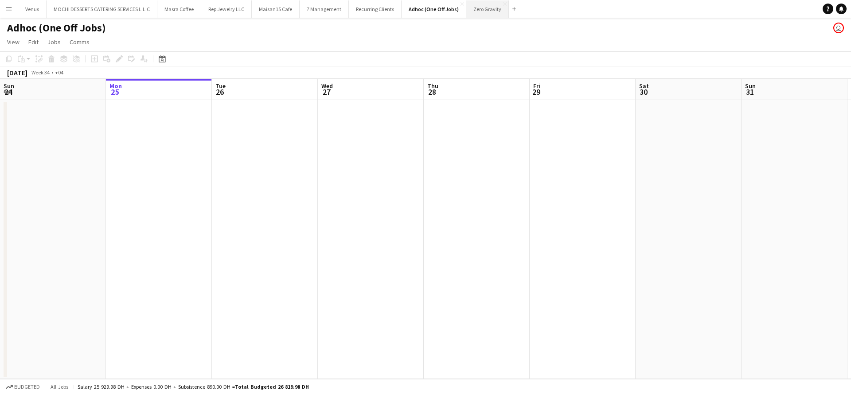
click at [481, 7] on button "Zero Gravity Close" at bounding box center [487, 8] width 43 height 17
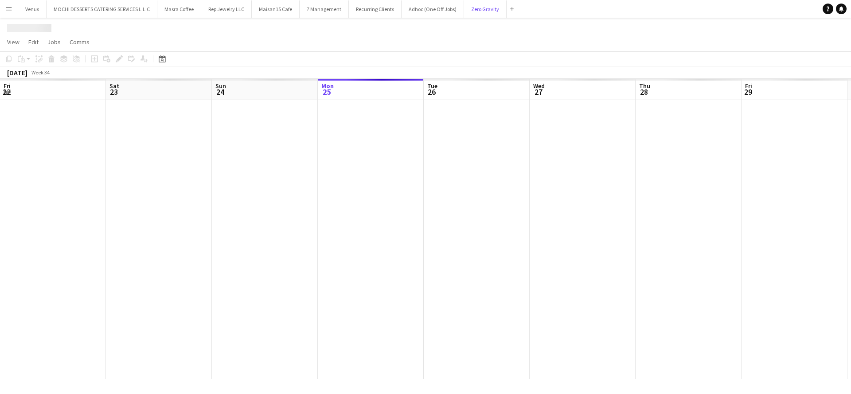
scroll to position [0, 212]
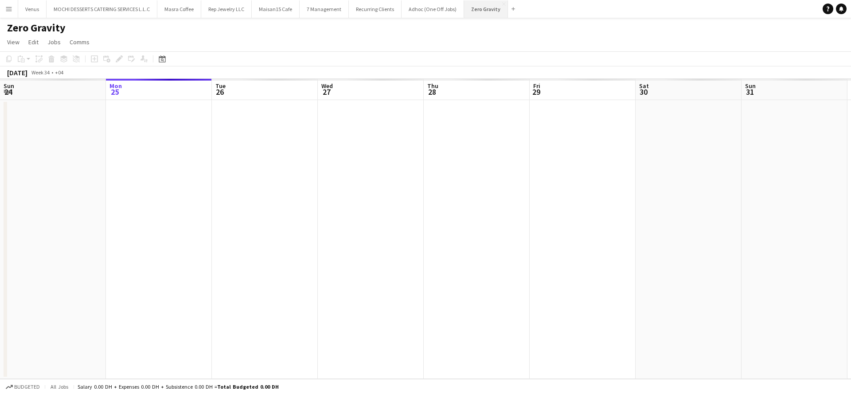
click at [470, 13] on button "Zero Gravity Close" at bounding box center [486, 8] width 44 height 17
click at [388, 89] on app-board-header-date "Wed 27" at bounding box center [371, 89] width 106 height 21
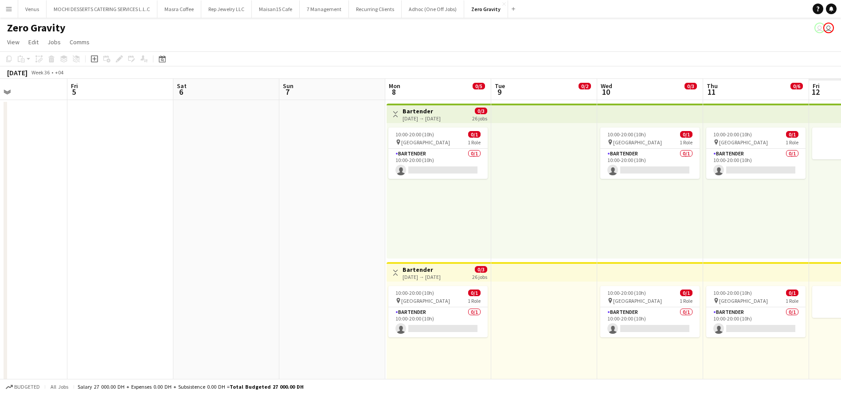
scroll to position [0, 270]
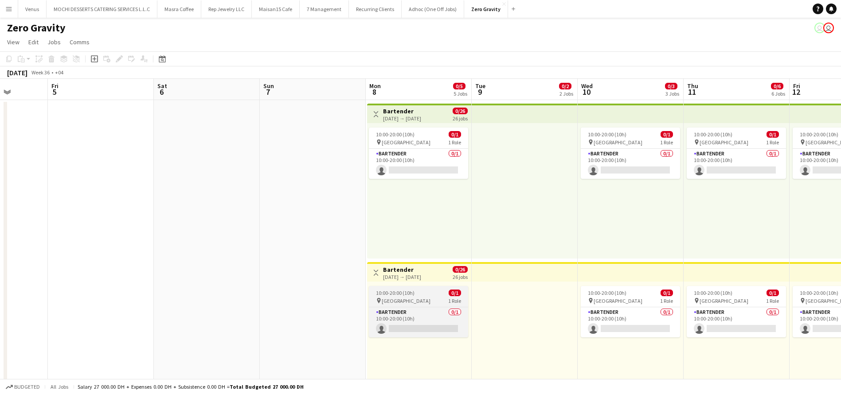
click at [397, 297] on div "pin Dubai Marina 1 Role" at bounding box center [418, 300] width 99 height 7
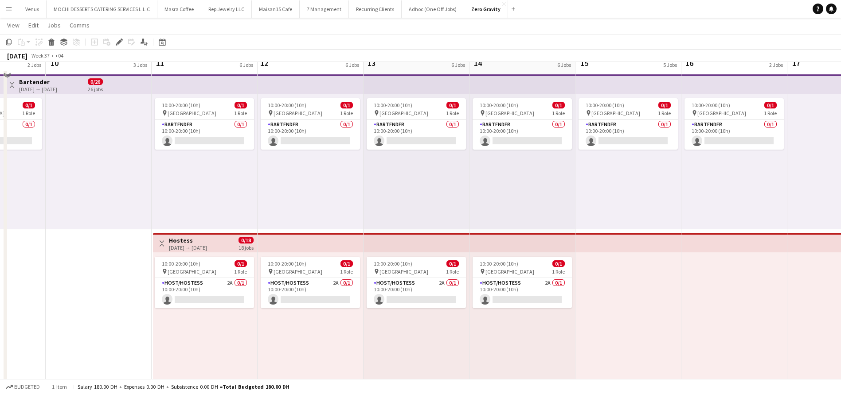
scroll to position [675, 0]
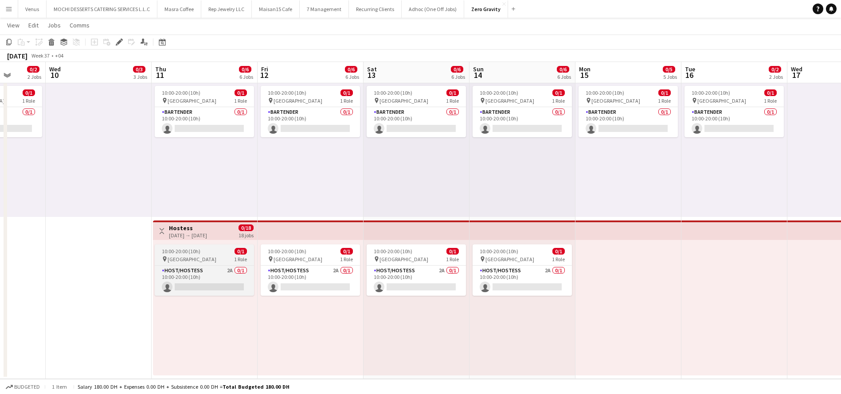
click at [205, 254] on div "10:00-20:00 (10h) 0/1" at bounding box center [204, 251] width 99 height 7
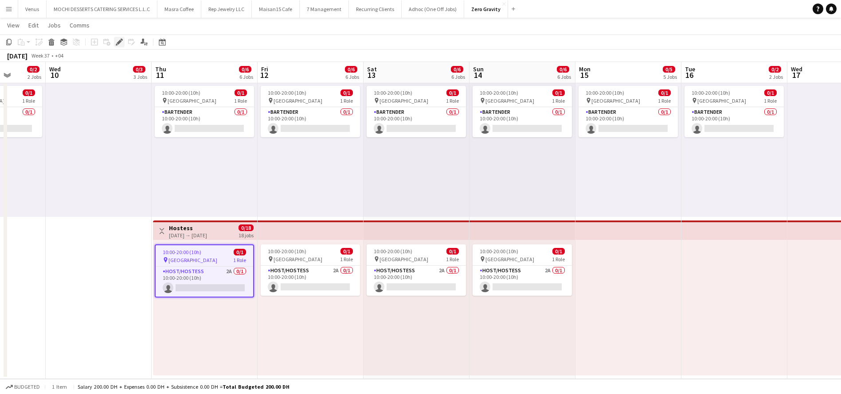
click at [118, 43] on icon at bounding box center [119, 42] width 5 height 5
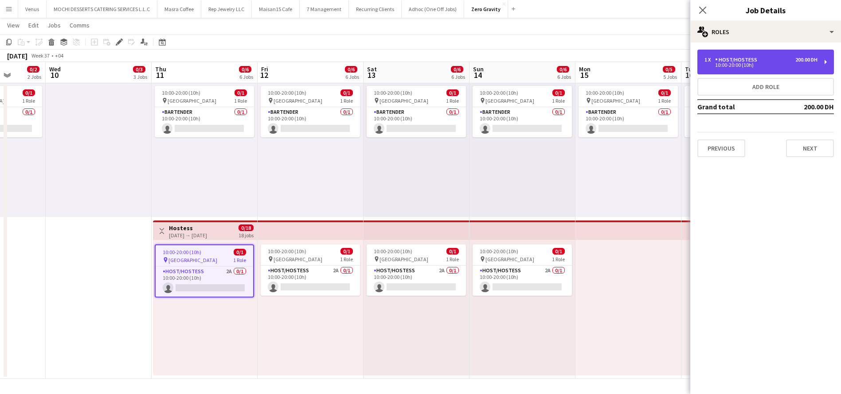
click at [822, 59] on div "1 x Host/Hostess 200.00 DH 10:00-20:00 (10h)" at bounding box center [765, 62] width 136 height 25
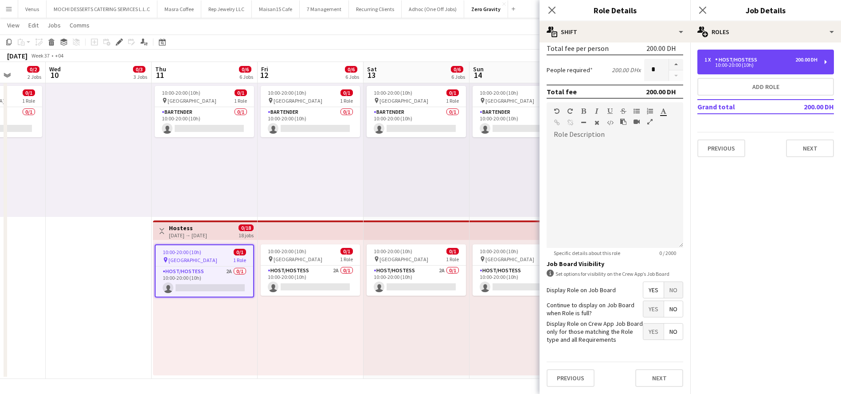
scroll to position [199, 0]
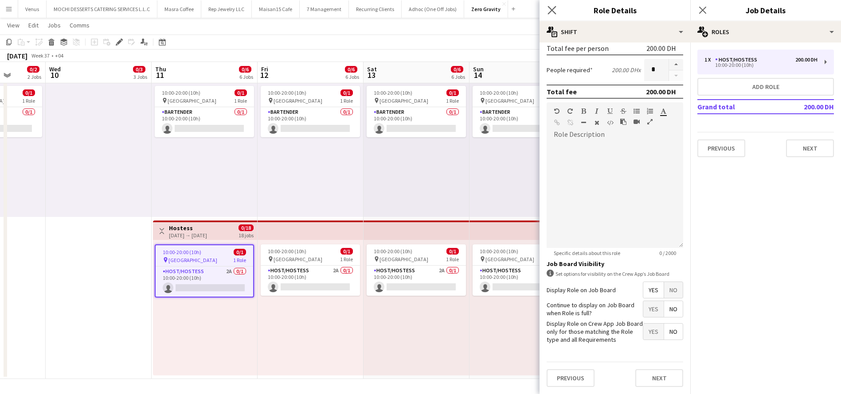
click at [550, 5] on app-icon "Close pop-in" at bounding box center [551, 10] width 13 height 13
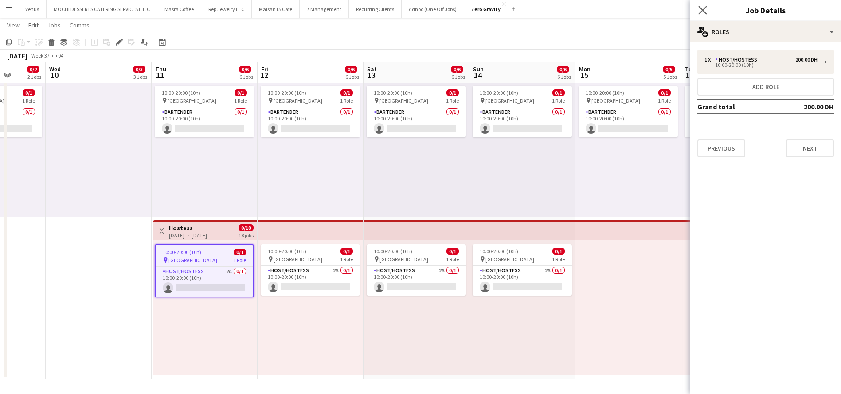
click at [700, 5] on app-icon "Close pop-in" at bounding box center [702, 10] width 13 height 13
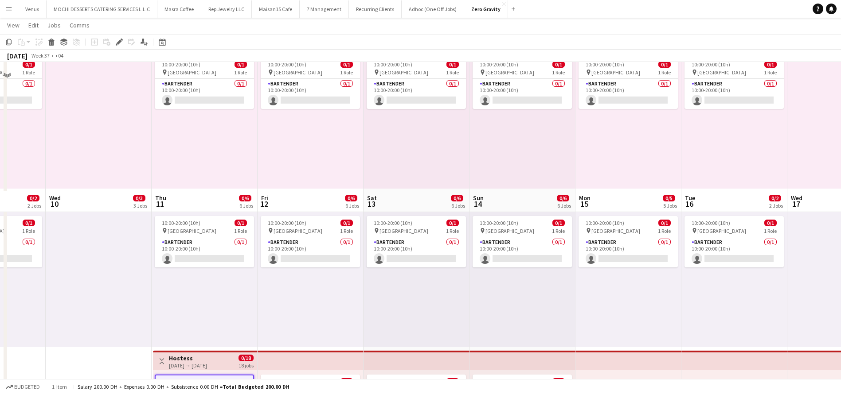
scroll to position [542, 0]
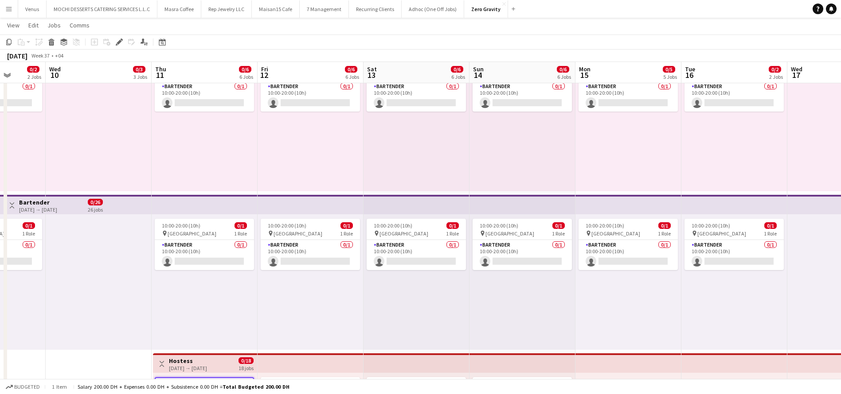
click at [205, 72] on app-board-header-date "Thu 11 0/6 6 Jobs" at bounding box center [205, 72] width 106 height 21
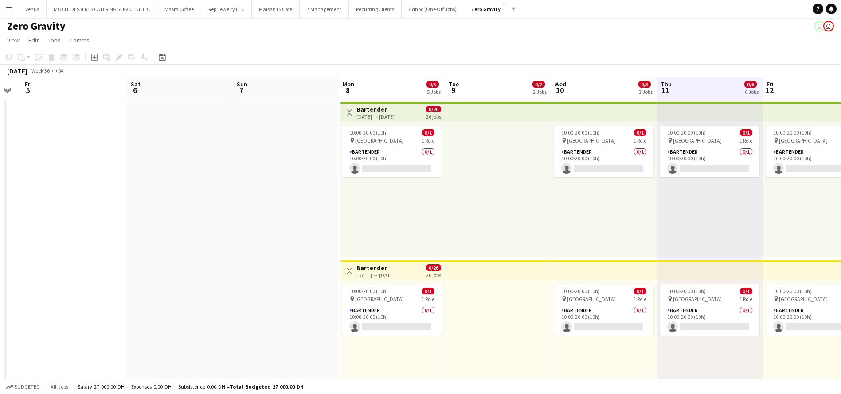
scroll to position [0, 0]
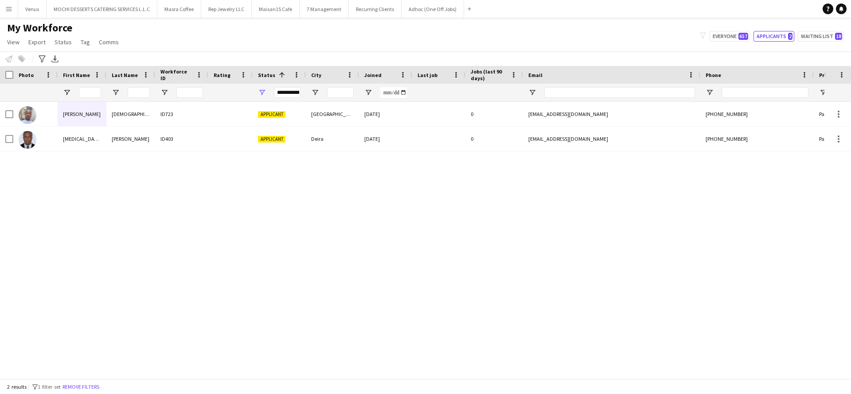
drag, startPoint x: 324, startPoint y: 240, endPoint x: 728, endPoint y: 70, distance: 438.3
click at [335, 232] on div "Saheed Salaudeen ID723 Applicant Dubai 21-08-2025 0 salaudeensaheed058@gmail.co…" at bounding box center [412, 235] width 824 height 267
click at [742, 35] on span "657" at bounding box center [743, 36] width 10 height 7
type input "**********"
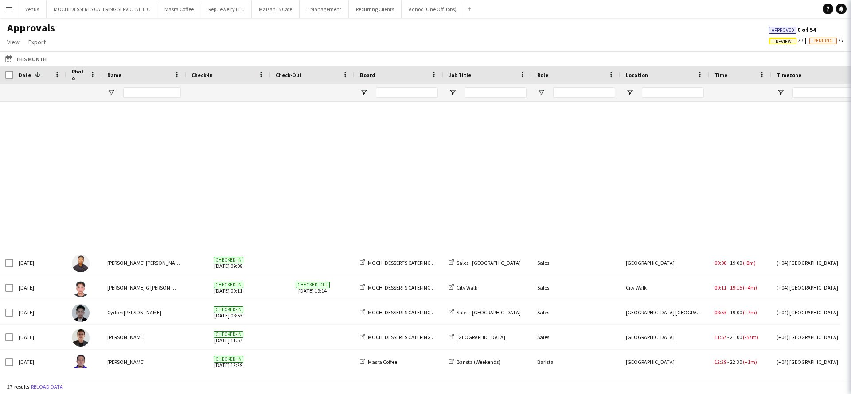
scroll to position [0, 0]
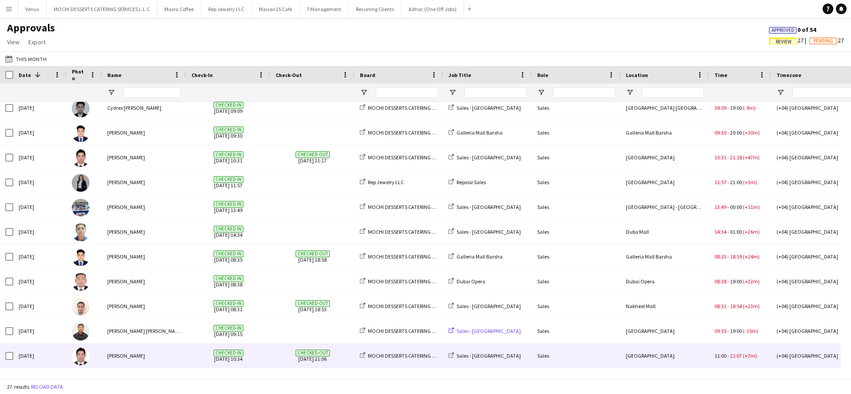
drag, startPoint x: 148, startPoint y: 364, endPoint x: 475, endPoint y: 330, distance: 328.3
click at [151, 364] on div "[PERSON_NAME]" at bounding box center [144, 356] width 84 height 24
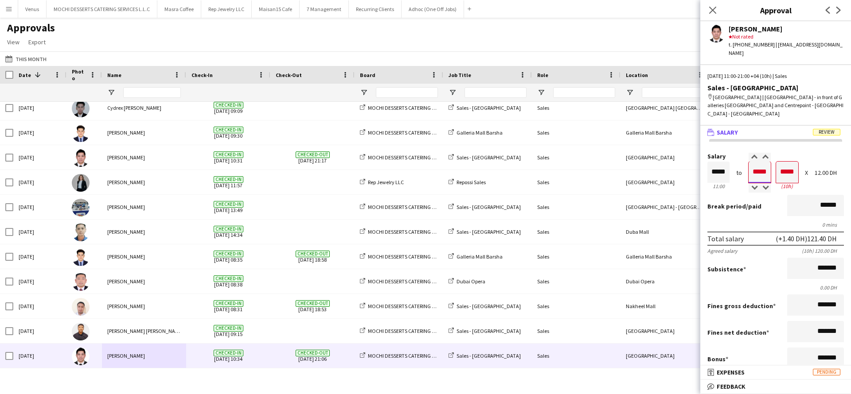
drag, startPoint x: 765, startPoint y: 156, endPoint x: 758, endPoint y: 155, distance: 6.8
click at [758, 162] on input "*****" at bounding box center [759, 172] width 22 height 21
type input "*****"
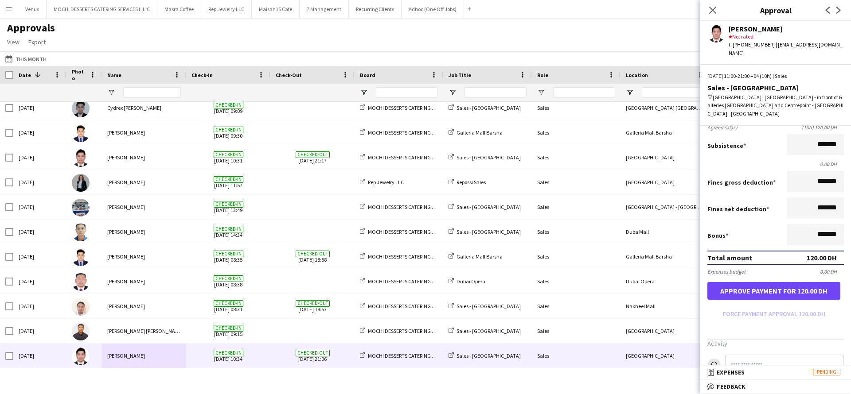
scroll to position [238, 0]
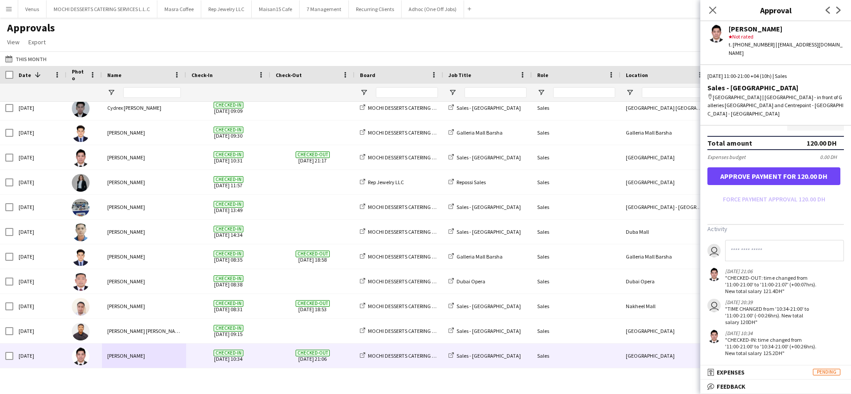
type input "*****"
click at [759, 169] on form "Salary ***** 11:00 to ***** 21:00 ***** (10h) X 12.00 DH Break period /paid ***…" at bounding box center [775, 61] width 151 height 292
click at [760, 167] on button "Approve payment for 120.00 DH" at bounding box center [773, 176] width 133 height 18
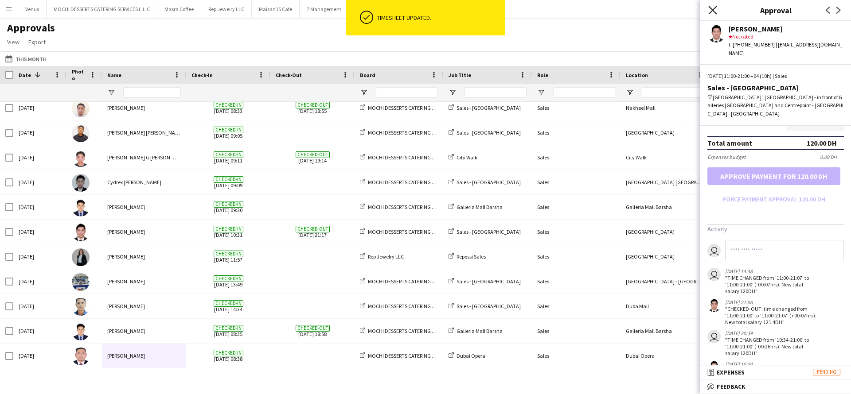
click at [716, 11] on icon "Close pop-in" at bounding box center [712, 10] width 8 height 8
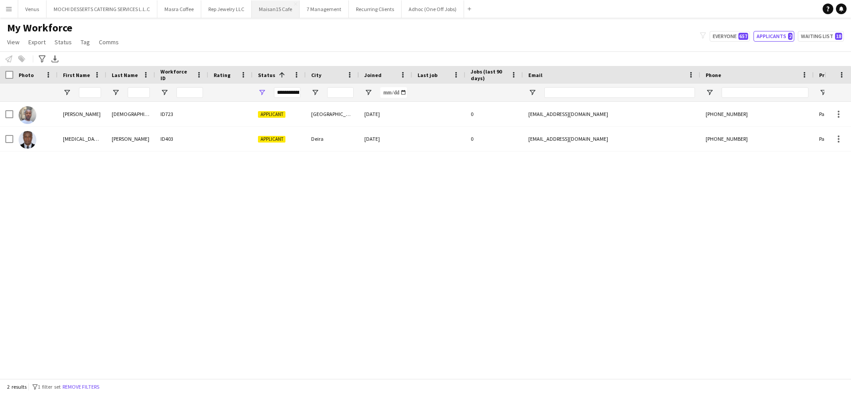
click at [272, 6] on button "Maisan15 Cafe Close" at bounding box center [276, 8] width 48 height 17
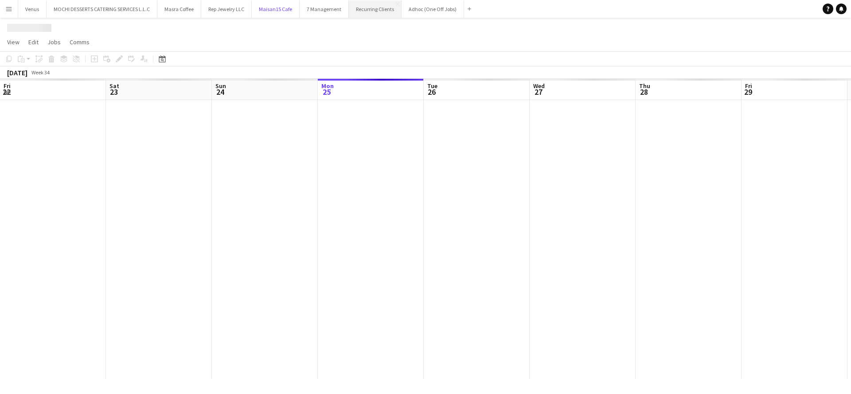
scroll to position [0, 212]
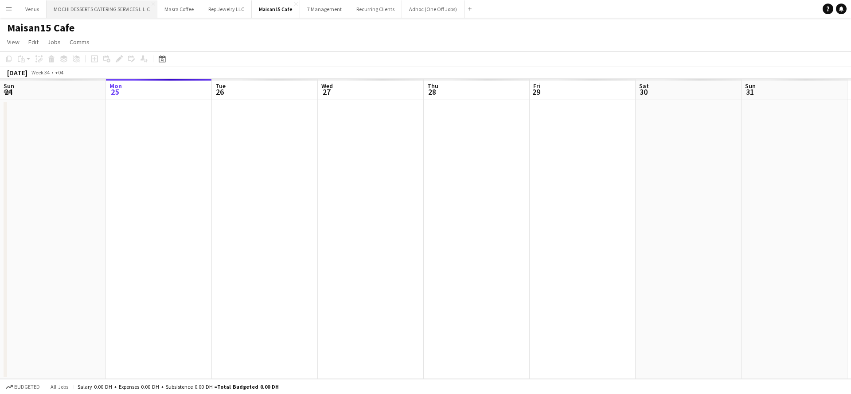
click at [102, 7] on button "MOCHI DESSERTS CATERING SERVICES L.L.C Close" at bounding box center [102, 8] width 111 height 17
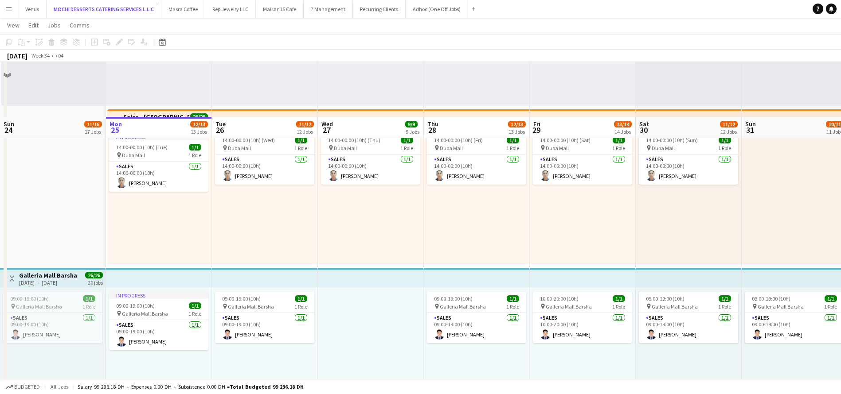
scroll to position [598, 0]
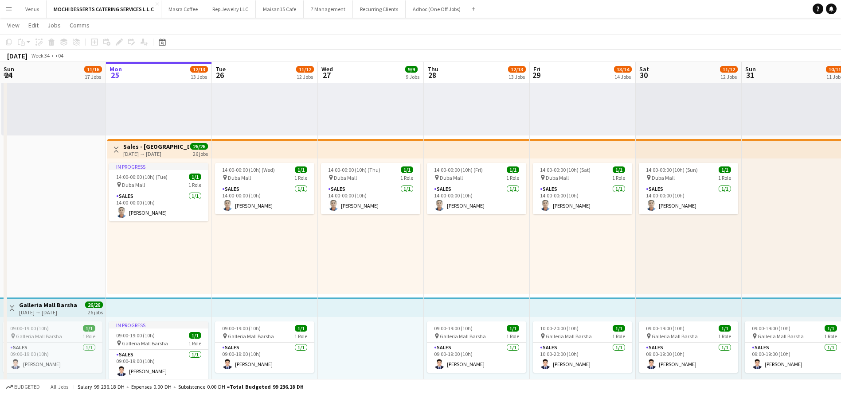
click at [227, 143] on app-top-bar at bounding box center [265, 148] width 106 height 19
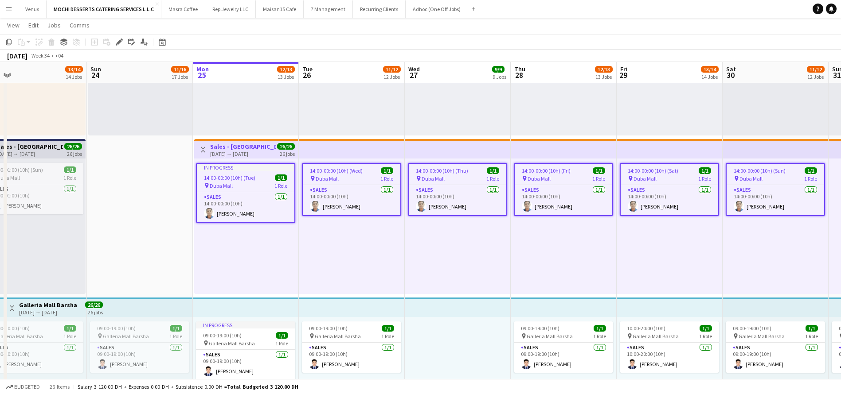
scroll to position [0, 344]
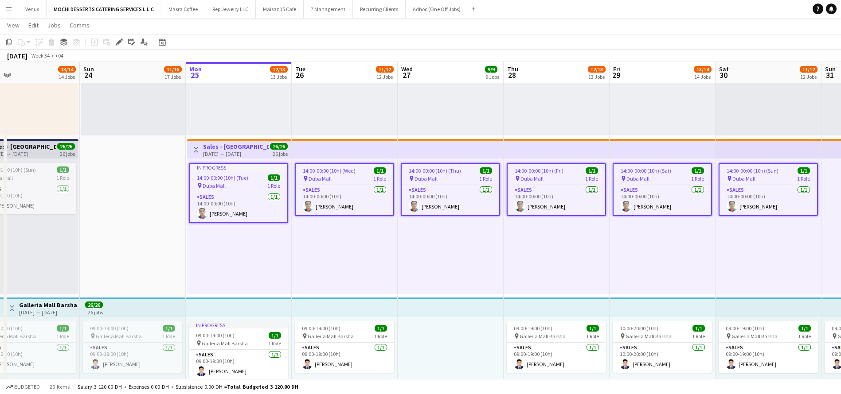
click at [326, 248] on div "14:00-00:00 (10h) (Wed) 1/1 pin Duba Mall 1 Role Sales [DATE] 14:00-00:00 (10h)…" at bounding box center [345, 227] width 106 height 136
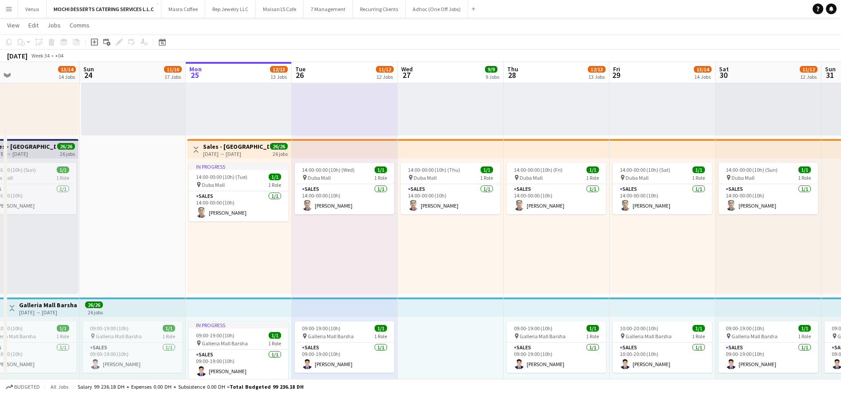
click at [248, 280] on div "In progress 14:00-00:00 (10h) (Tue) 1/1 pin Duba Mall 1 Role Sales [DATE] 14:00…" at bounding box center [239, 227] width 104 height 136
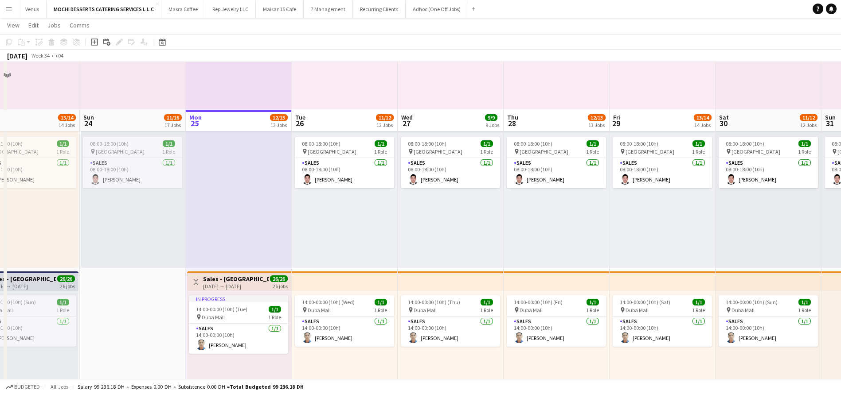
scroll to position [465, 0]
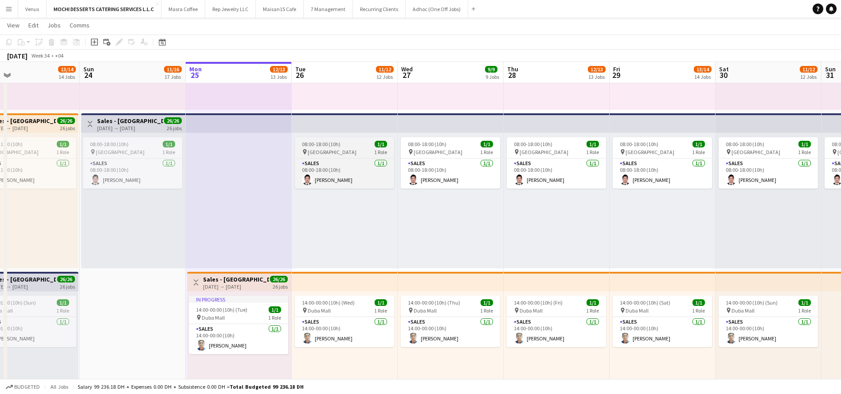
click at [349, 149] on div "pin [GEOGRAPHIC_DATA] 1 Role" at bounding box center [344, 151] width 99 height 7
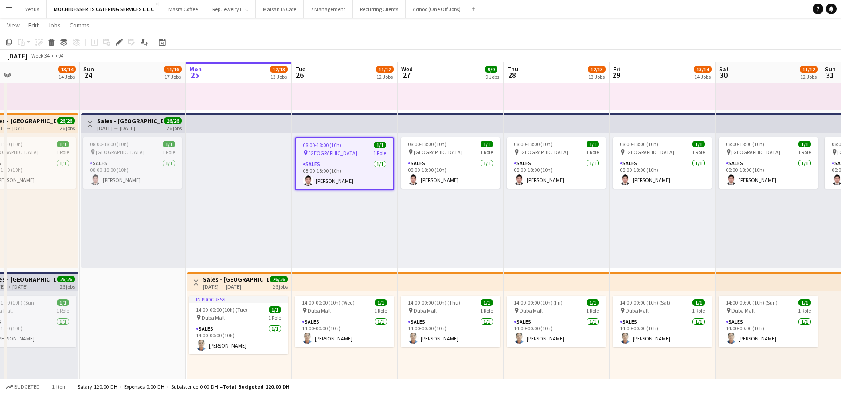
click at [317, 145] on span "08:00-18:00 (10h)" at bounding box center [322, 145] width 39 height 7
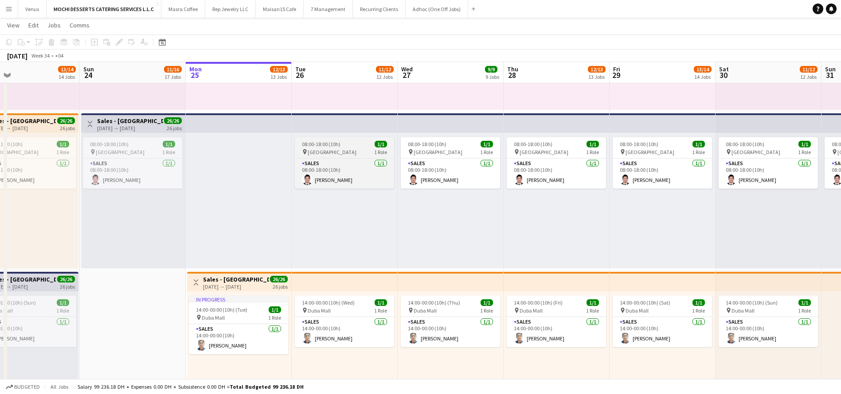
click at [312, 139] on app-job-card "08:00-18:00 (10h) 1/1 pin Dubai Mall 1 Role Sales [DATE] 08:00-18:00 (10h) [PER…" at bounding box center [344, 162] width 99 height 51
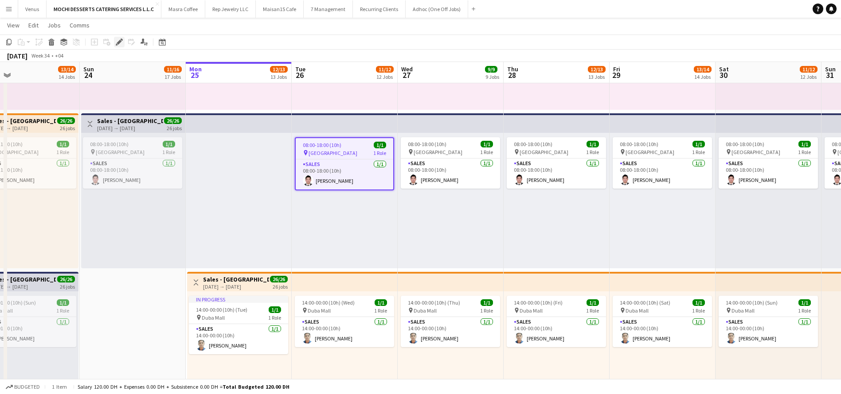
click at [115, 39] on div "Edit" at bounding box center [119, 42] width 11 height 11
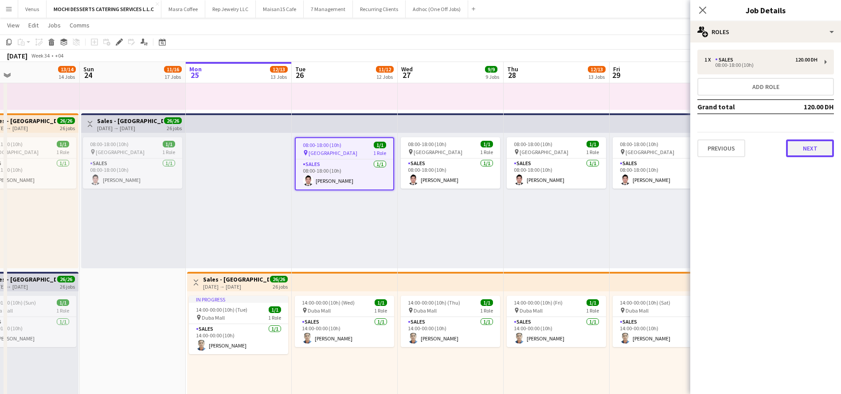
click at [800, 142] on button "Next" at bounding box center [810, 149] width 48 height 18
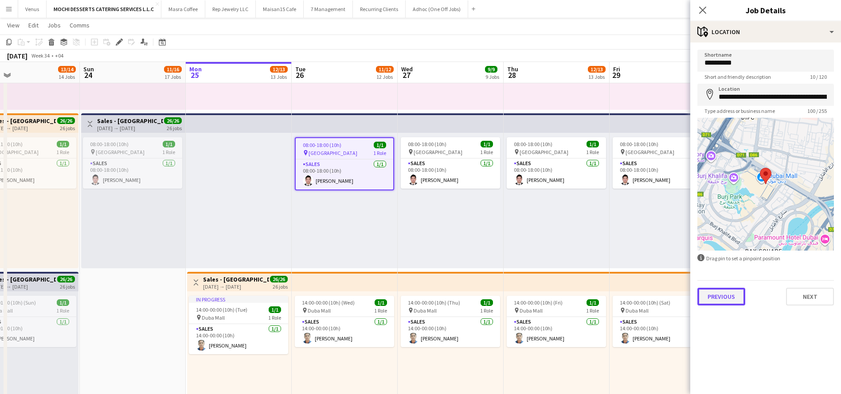
click at [718, 297] on button "Previous" at bounding box center [721, 297] width 48 height 18
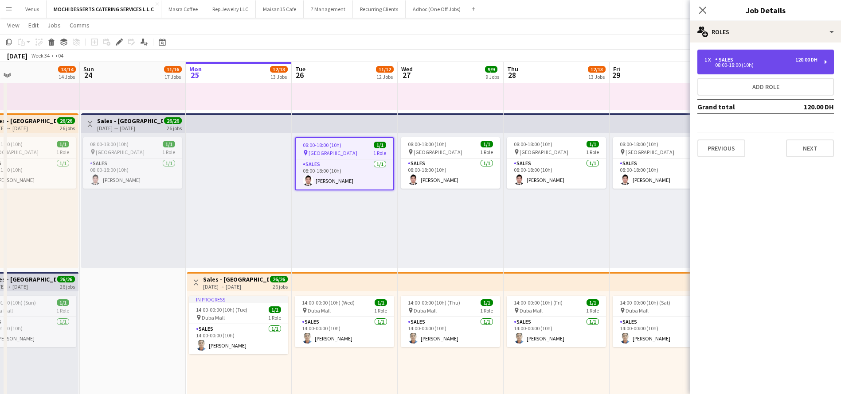
click at [823, 65] on div "1 x Sales 120.00 DH 08:00-18:00 (10h)" at bounding box center [765, 62] width 136 height 25
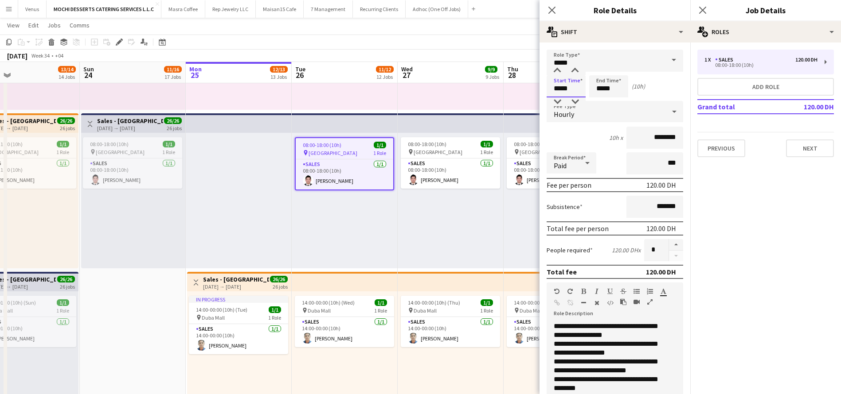
drag, startPoint x: 575, startPoint y: 91, endPoint x: 529, endPoint y: 89, distance: 45.7
type input "*****"
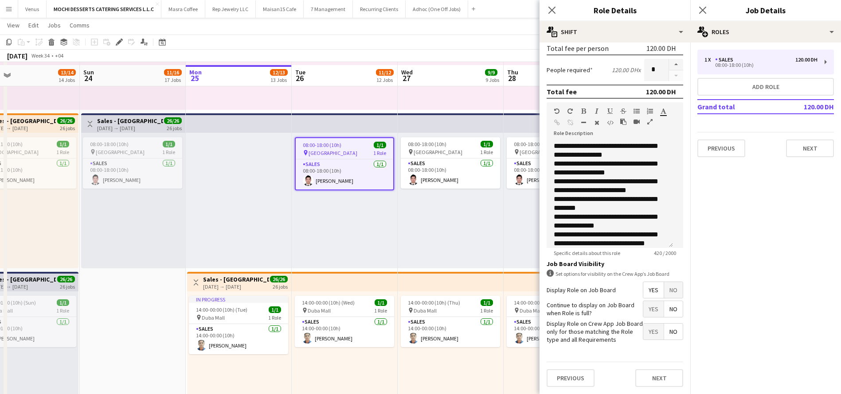
scroll to position [731, 0]
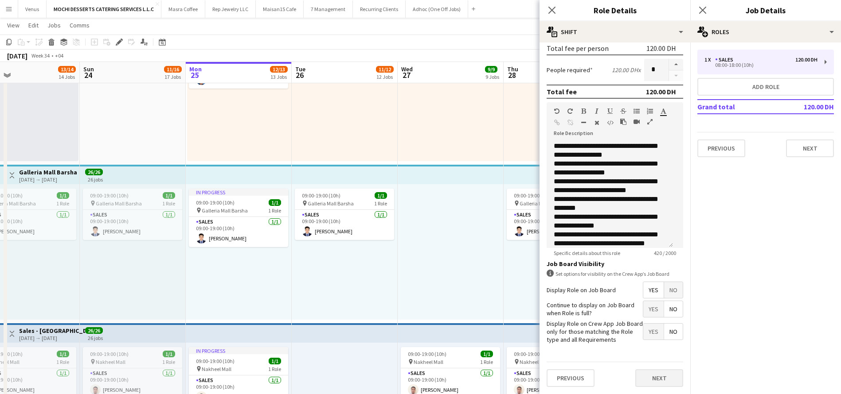
type input "*****"
click at [661, 377] on button "Next" at bounding box center [659, 379] width 48 height 18
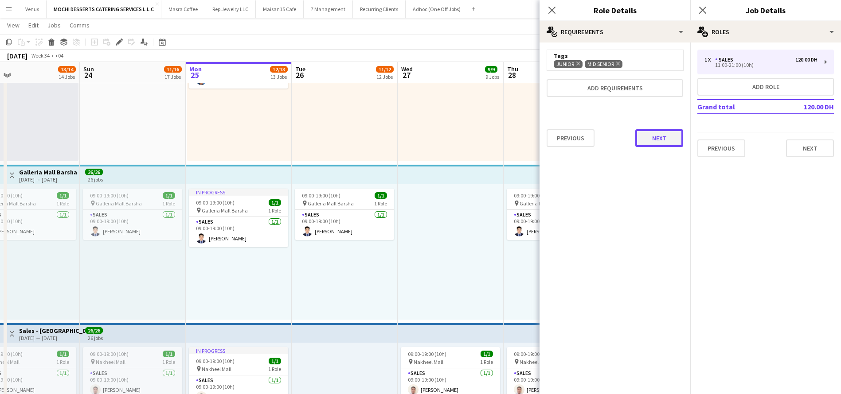
click at [652, 140] on button "Next" at bounding box center [659, 138] width 48 height 18
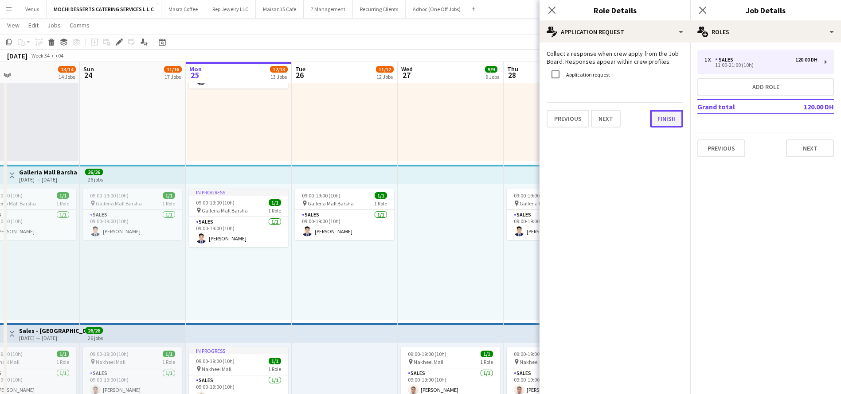
click at [660, 126] on button "Finish" at bounding box center [666, 119] width 33 height 18
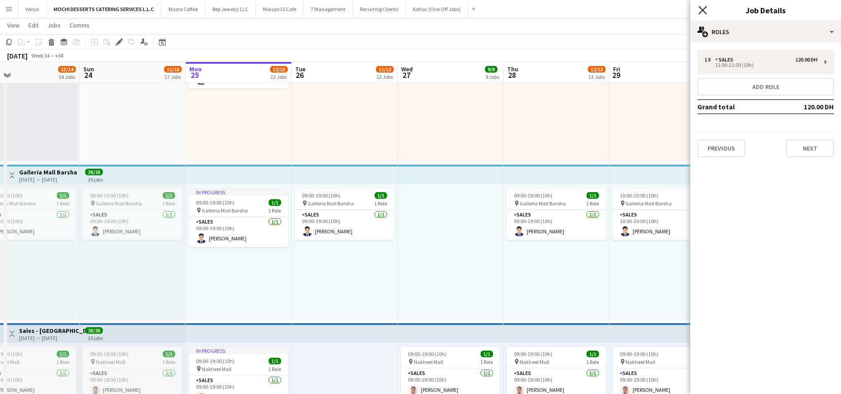
click at [704, 12] on icon at bounding box center [702, 10] width 8 height 8
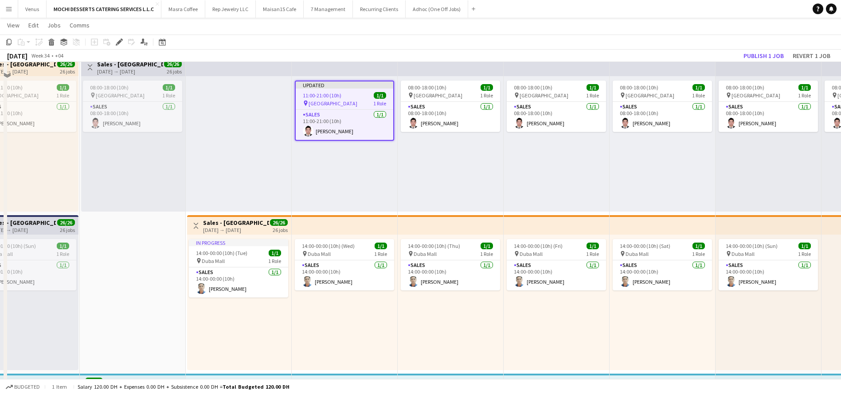
scroll to position [465, 0]
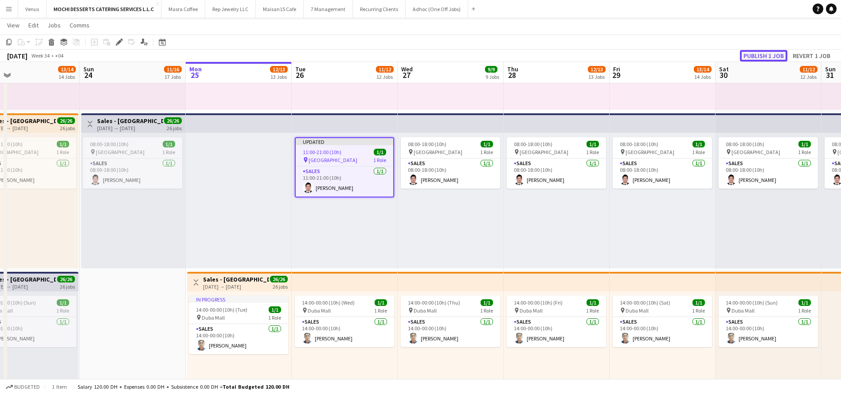
click at [763, 52] on button "Publish 1 job" at bounding box center [763, 56] width 47 height 12
